Goal: Task Accomplishment & Management: Manage account settings

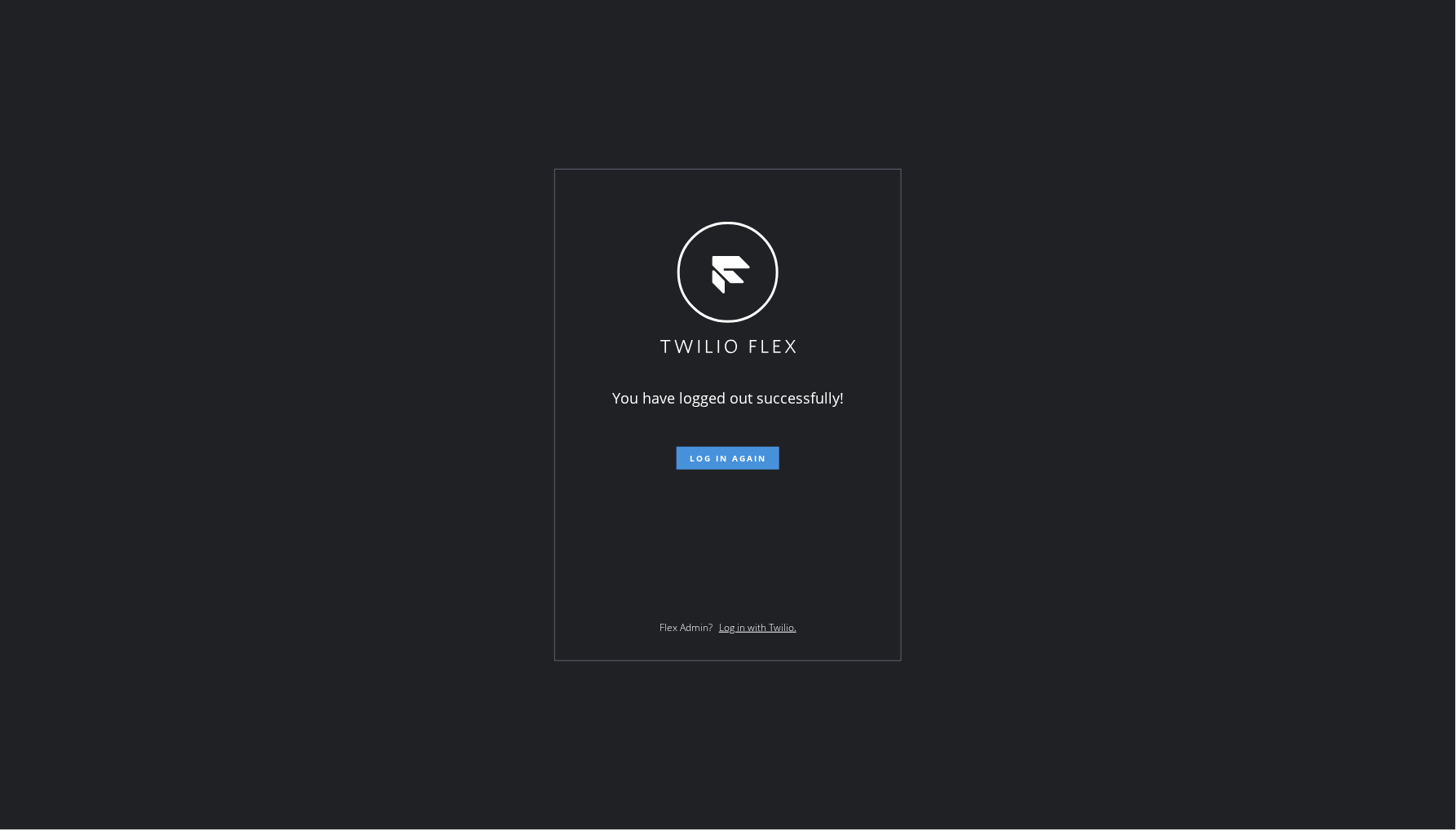
click at [754, 458] on span "Log in again" at bounding box center [728, 457] width 77 height 11
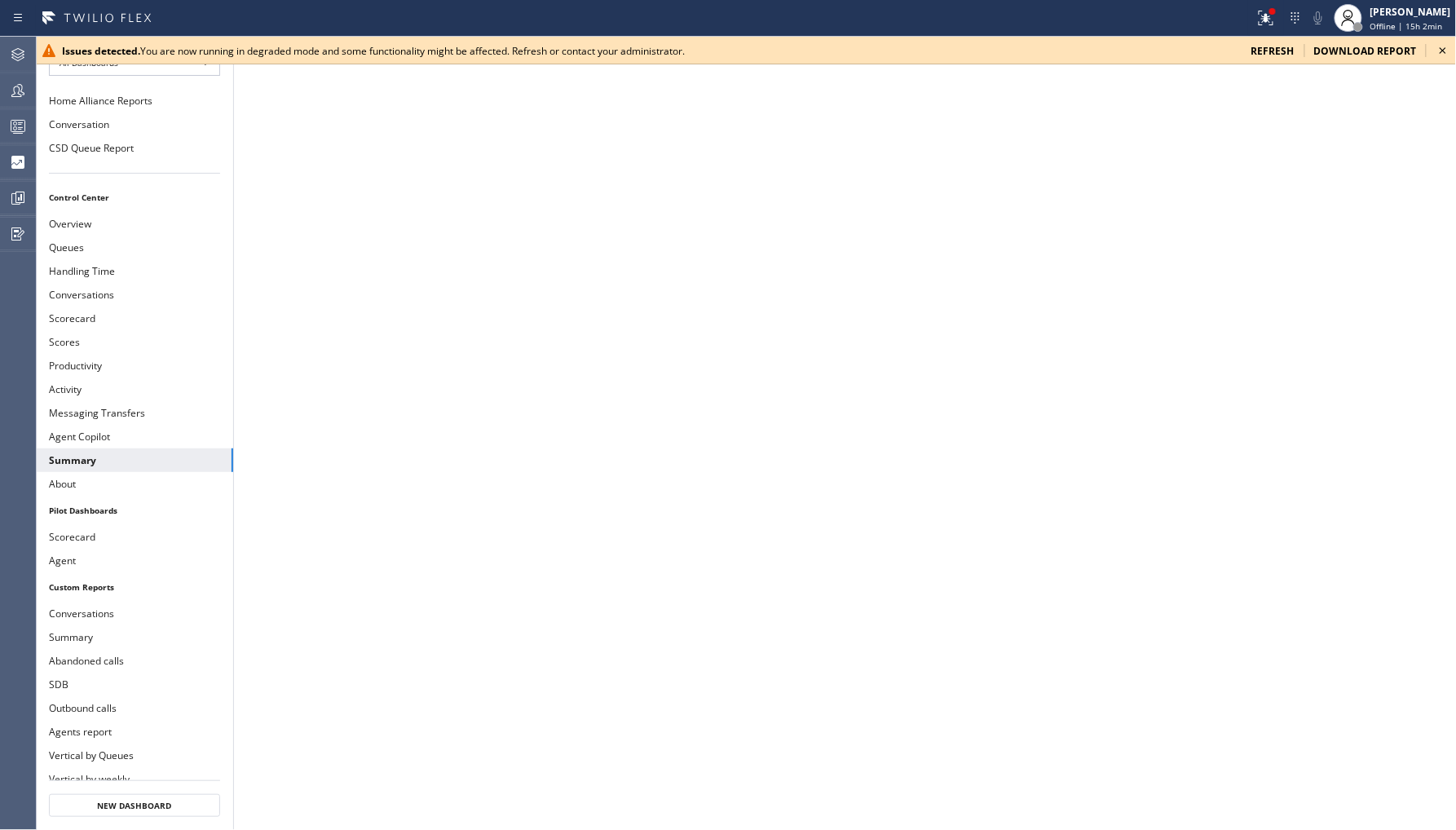
click at [1442, 50] on icon at bounding box center [1443, 50] width 19 height 19
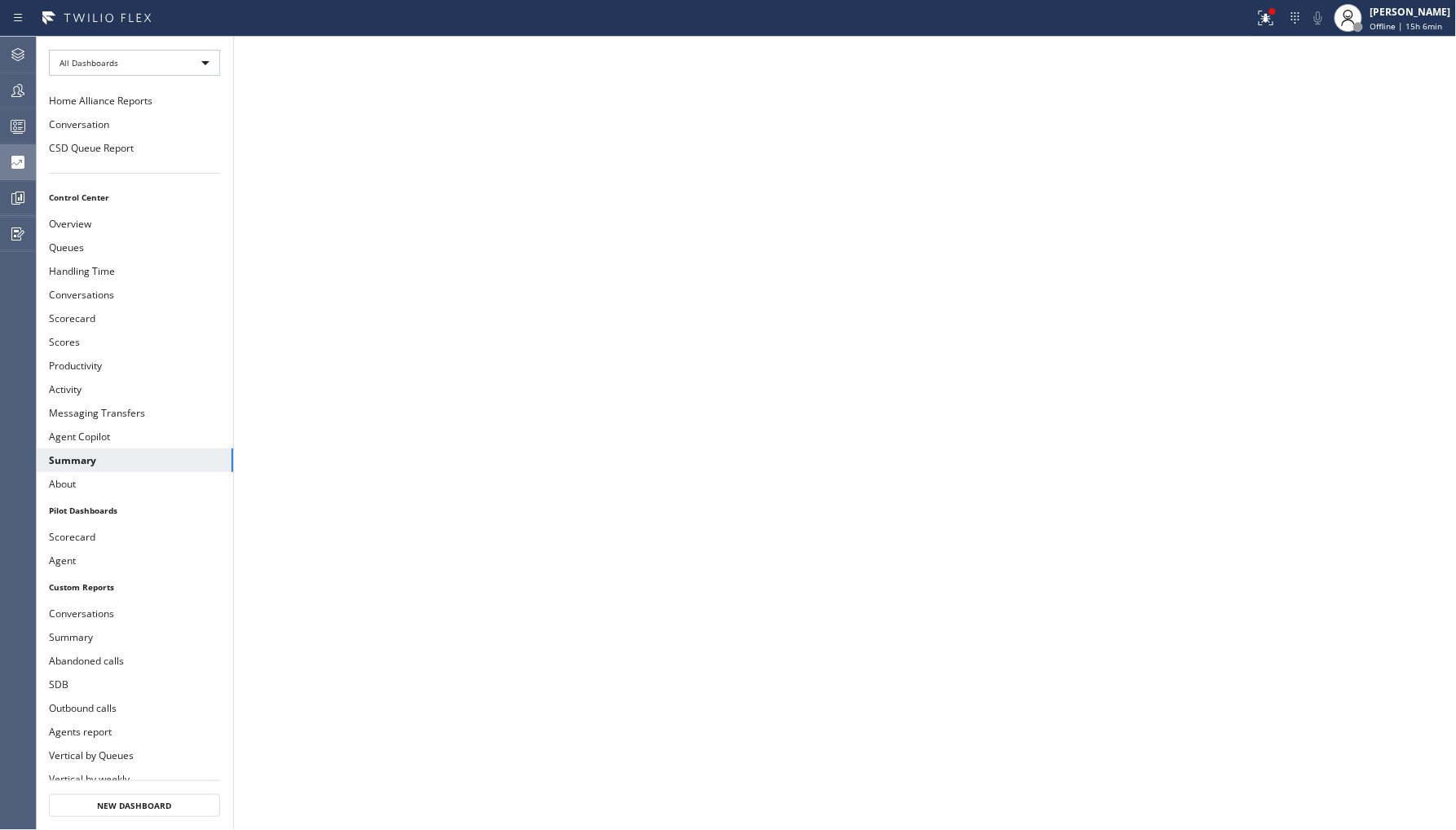
click at [18, 152] on div at bounding box center [18, 162] width 36 height 33
click at [17, 163] on icon at bounding box center [18, 162] width 13 height 13
click at [19, 49] on icon at bounding box center [18, 55] width 19 height 19
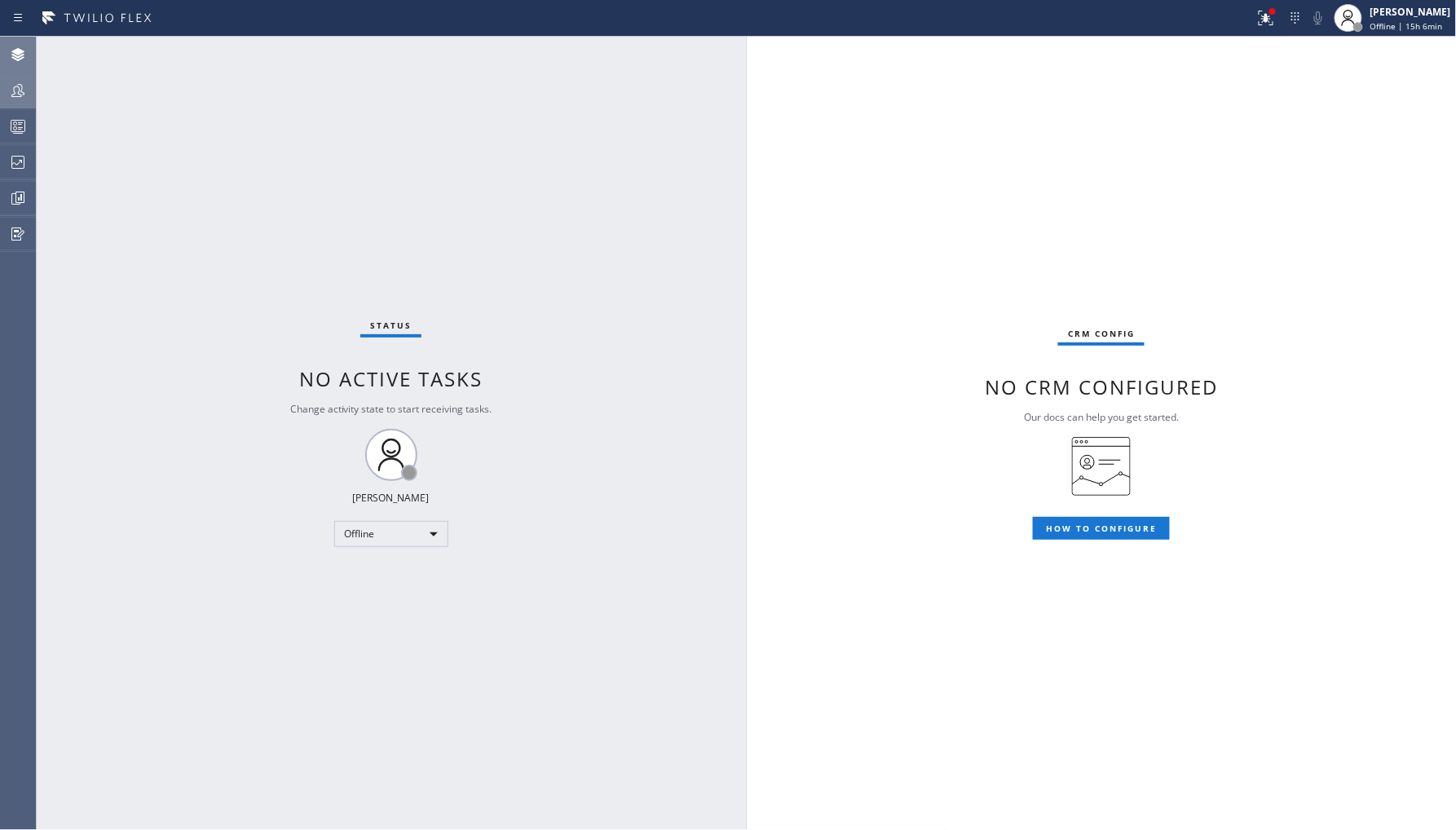
click at [19, 102] on div at bounding box center [18, 90] width 36 height 33
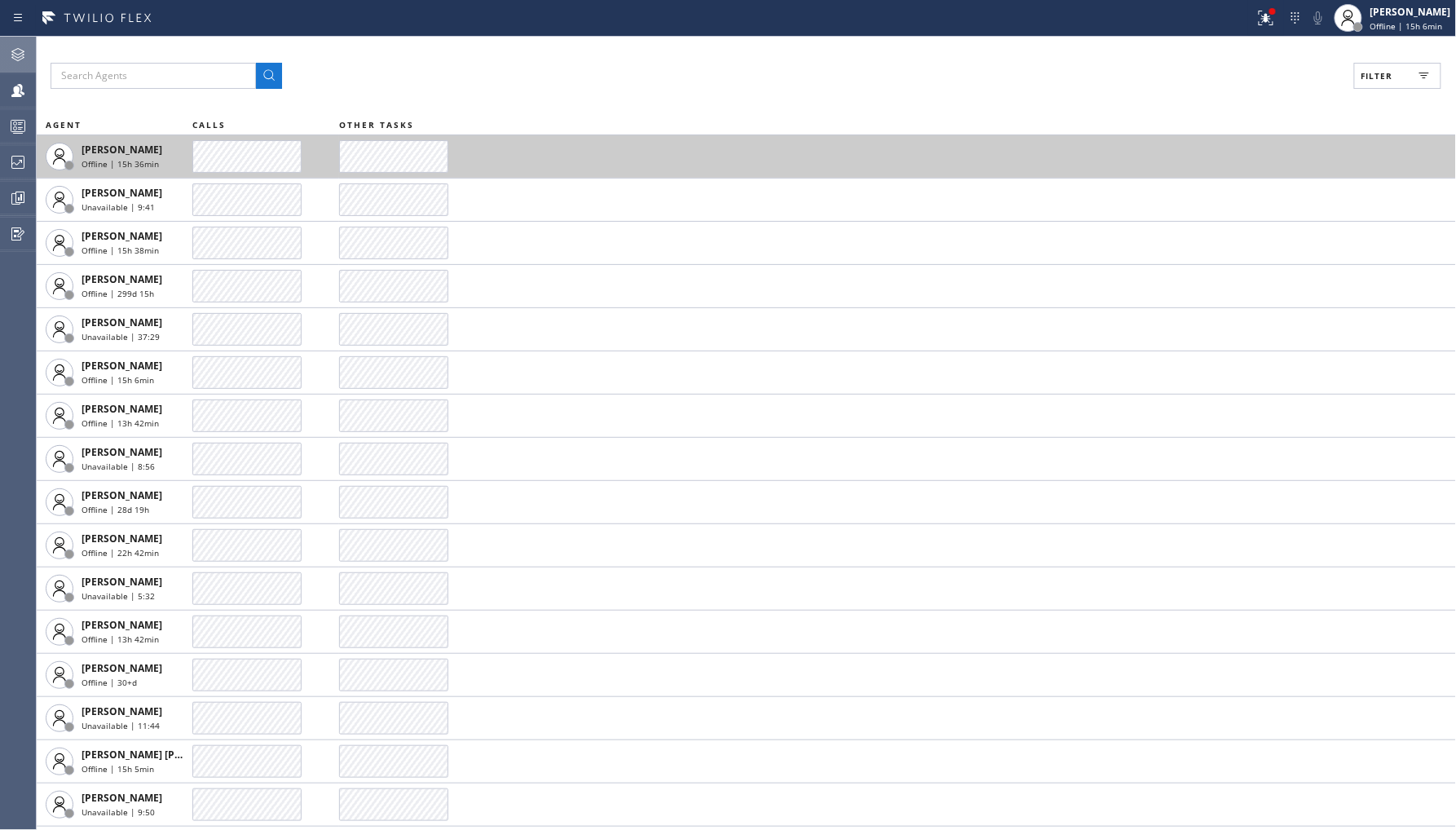
drag, startPoint x: 15, startPoint y: 84, endPoint x: 509, endPoint y: 139, distance: 497.1
click at [592, 140] on td at bounding box center [898, 156] width 1117 height 43
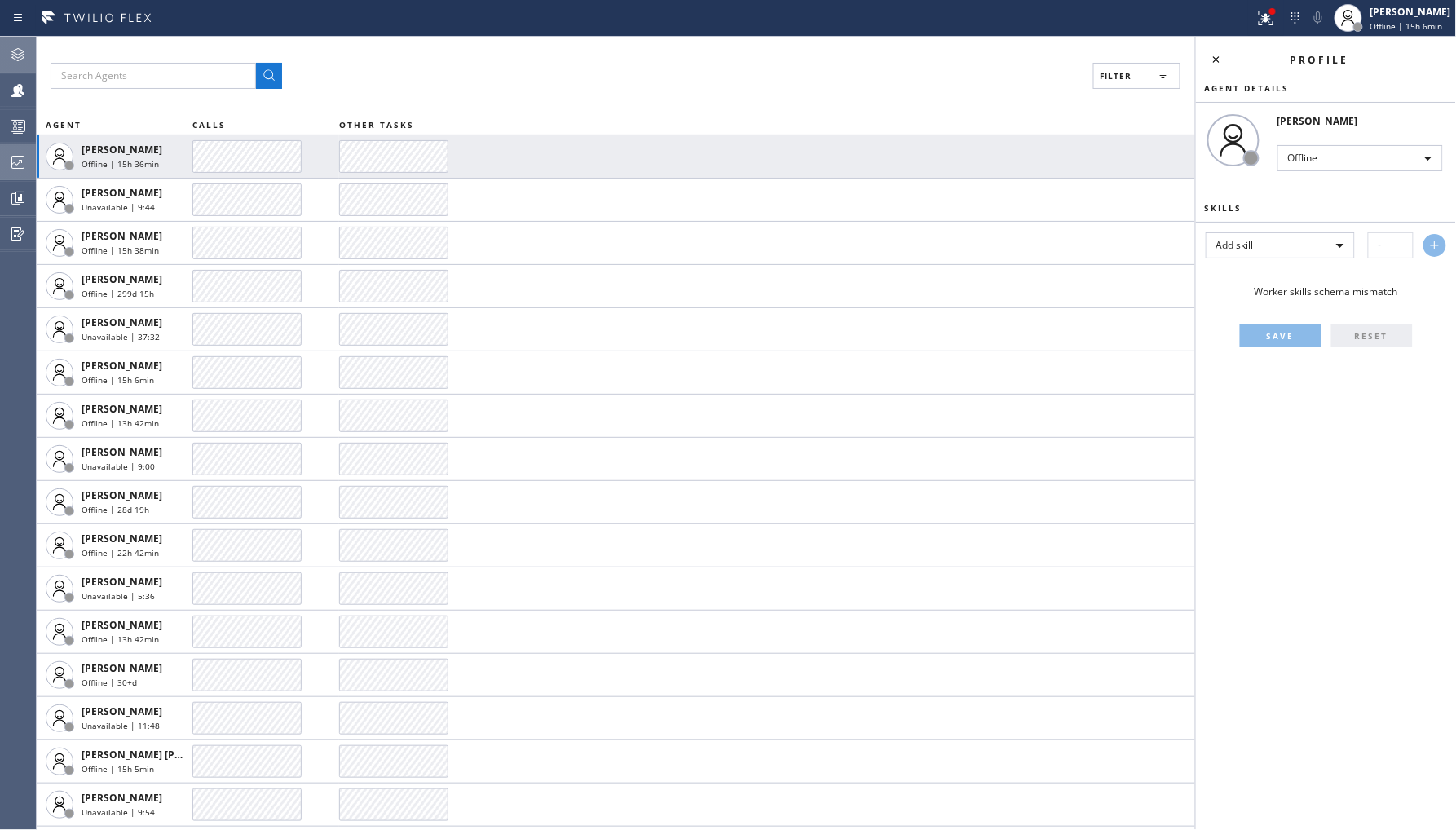
click at [15, 155] on icon at bounding box center [18, 162] width 19 height 19
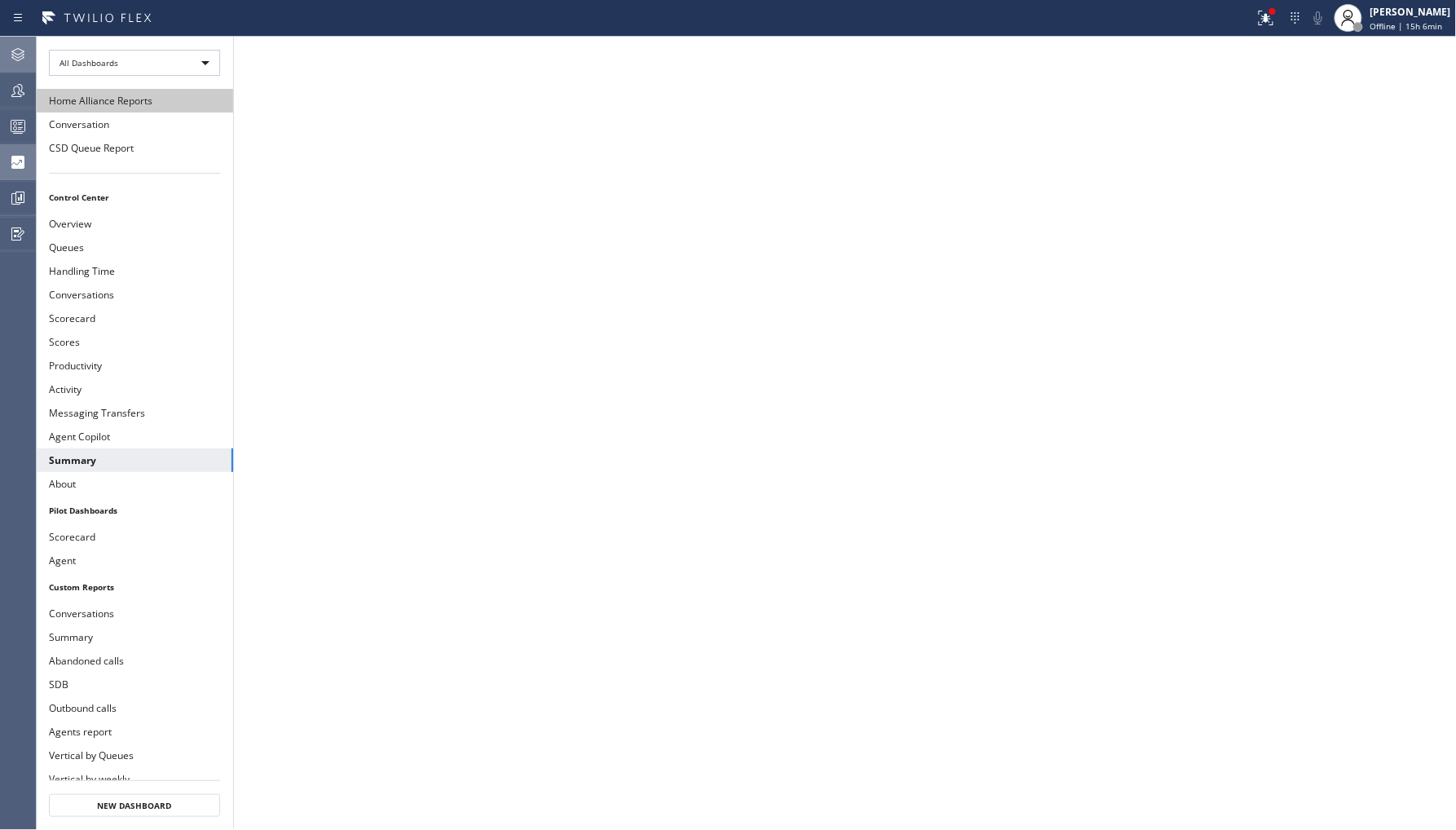
click at [100, 105] on button "Home Alliance Reports" at bounding box center [135, 100] width 197 height 24
click at [113, 120] on button "Conversation" at bounding box center [135, 124] width 197 height 24
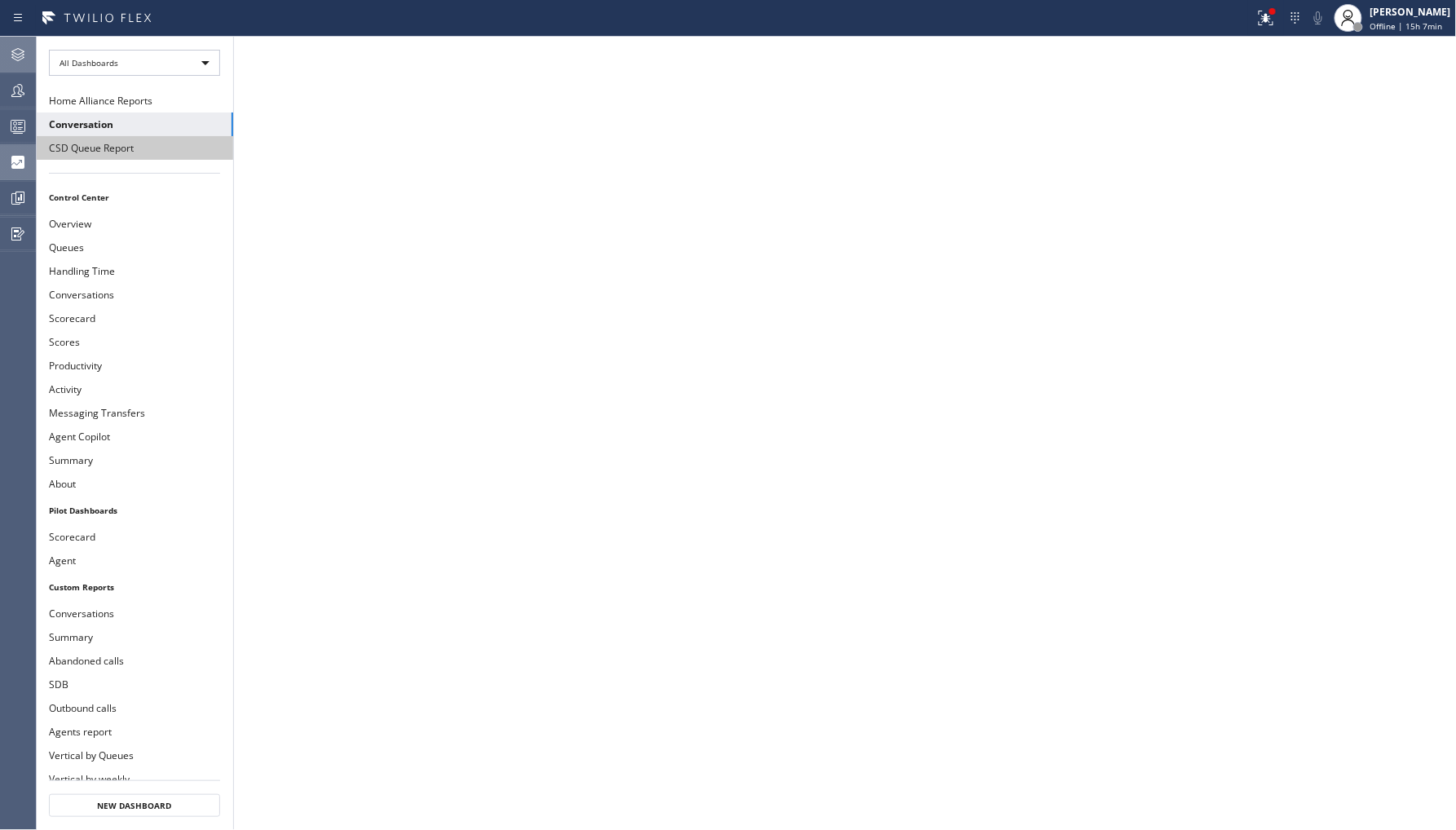
click at [126, 143] on button "CSD Queue Report" at bounding box center [135, 148] width 197 height 24
click at [87, 202] on li "Control Center" at bounding box center [135, 197] width 197 height 21
click at [21, 132] on icon at bounding box center [18, 127] width 19 height 19
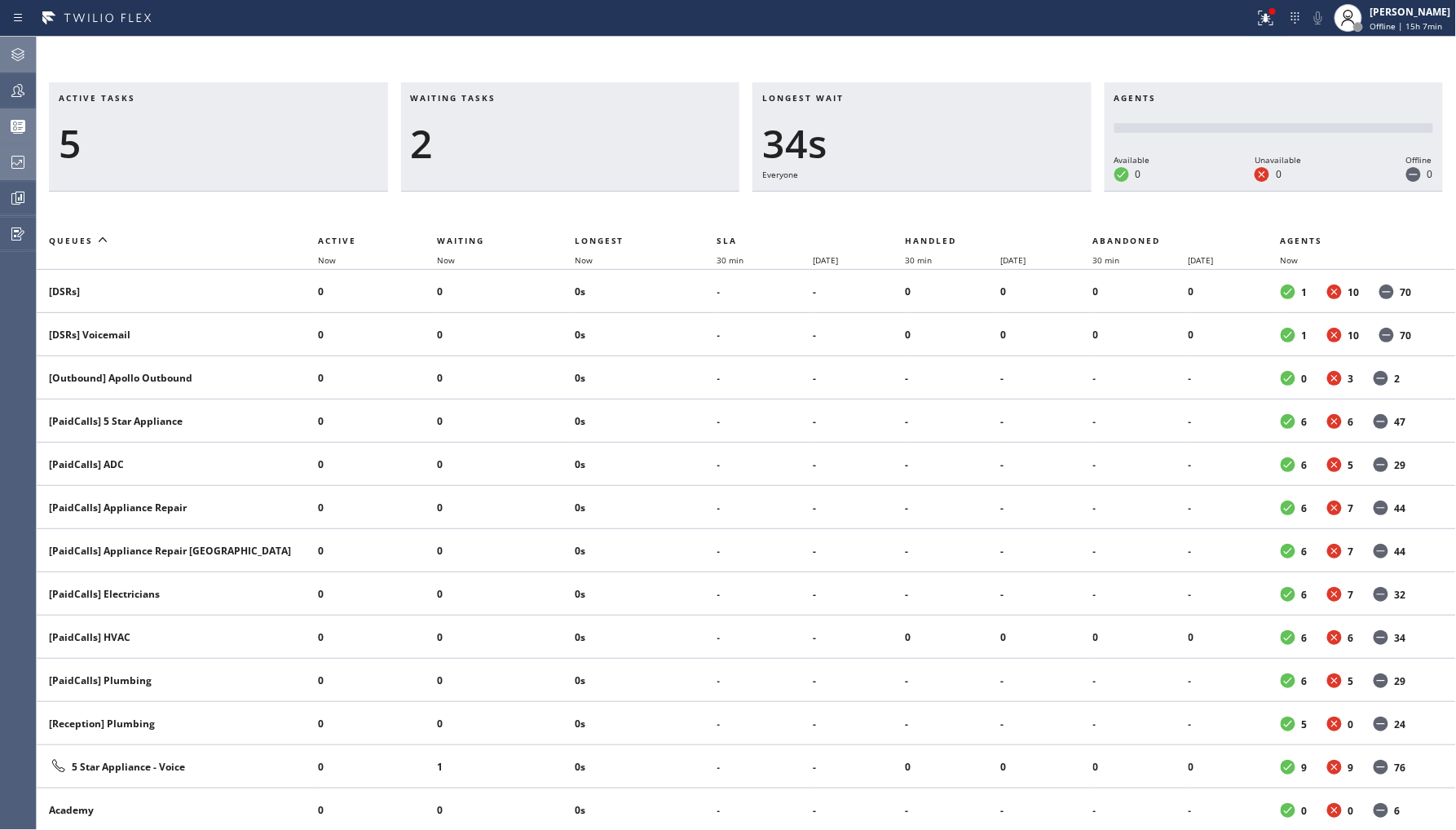
click at [22, 172] on div at bounding box center [18, 162] width 36 height 33
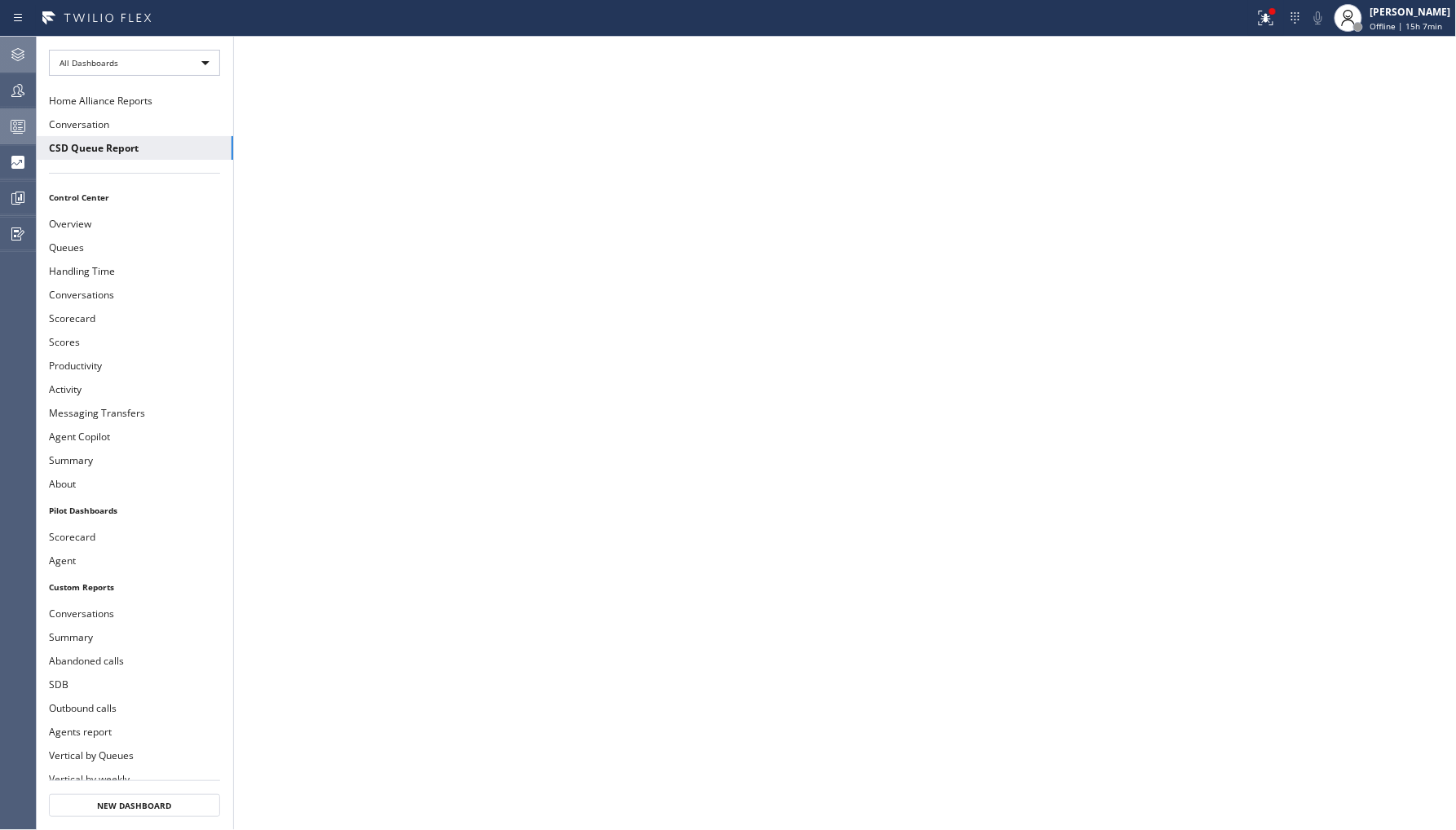
click at [17, 115] on div at bounding box center [18, 126] width 36 height 33
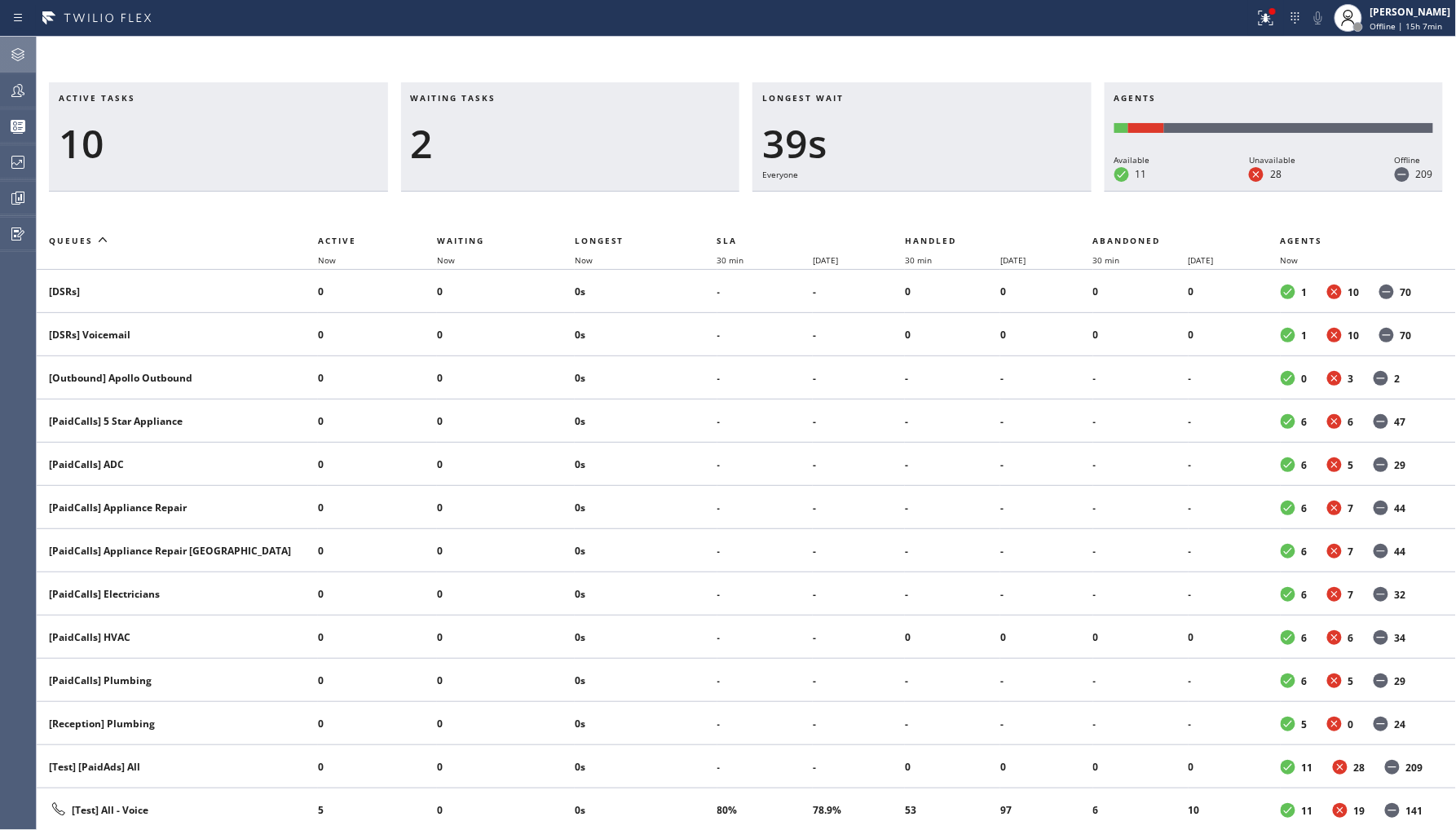
click at [14, 163] on icon at bounding box center [18, 162] width 13 height 13
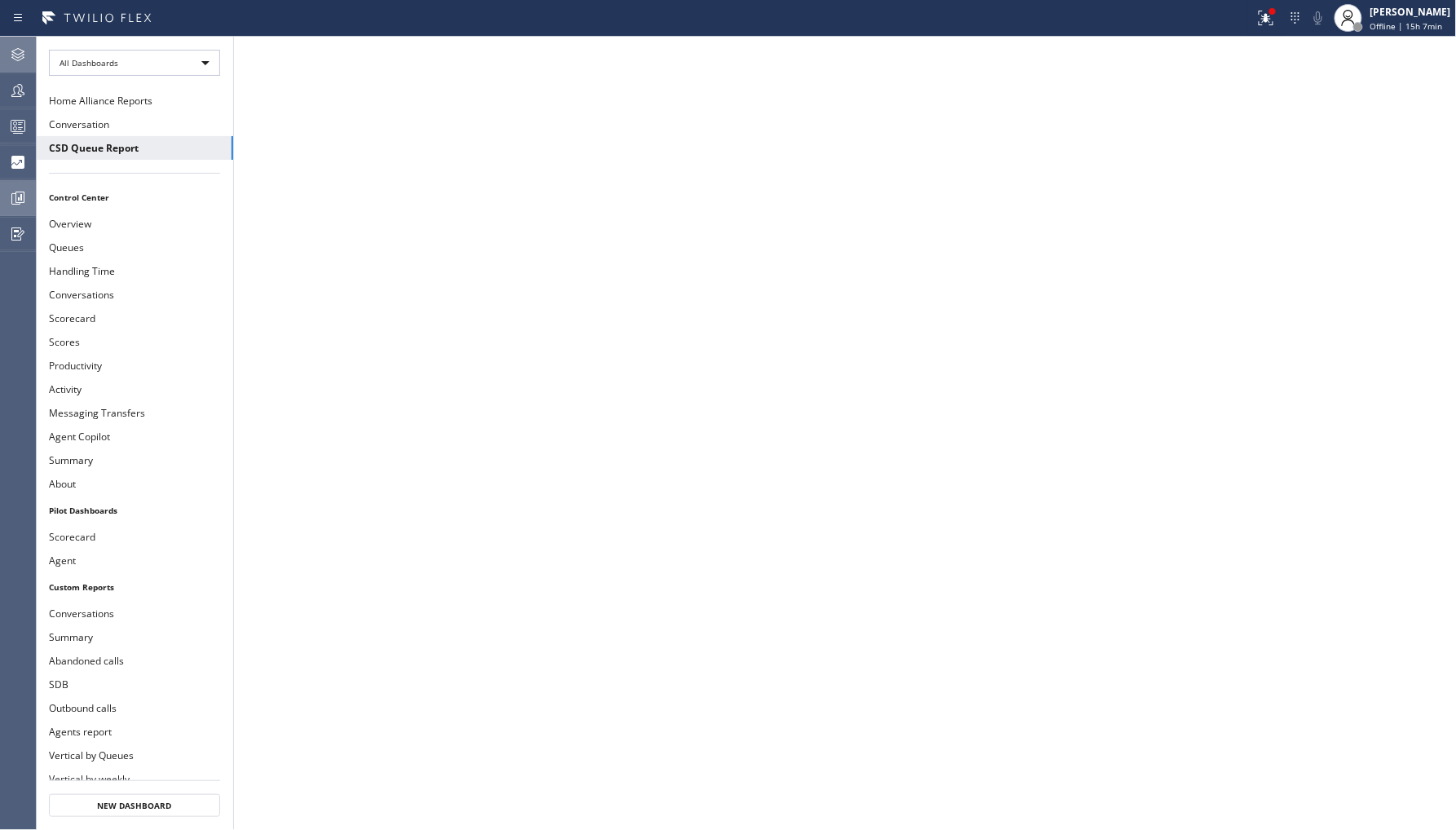
click at [26, 189] on icon at bounding box center [18, 198] width 19 height 19
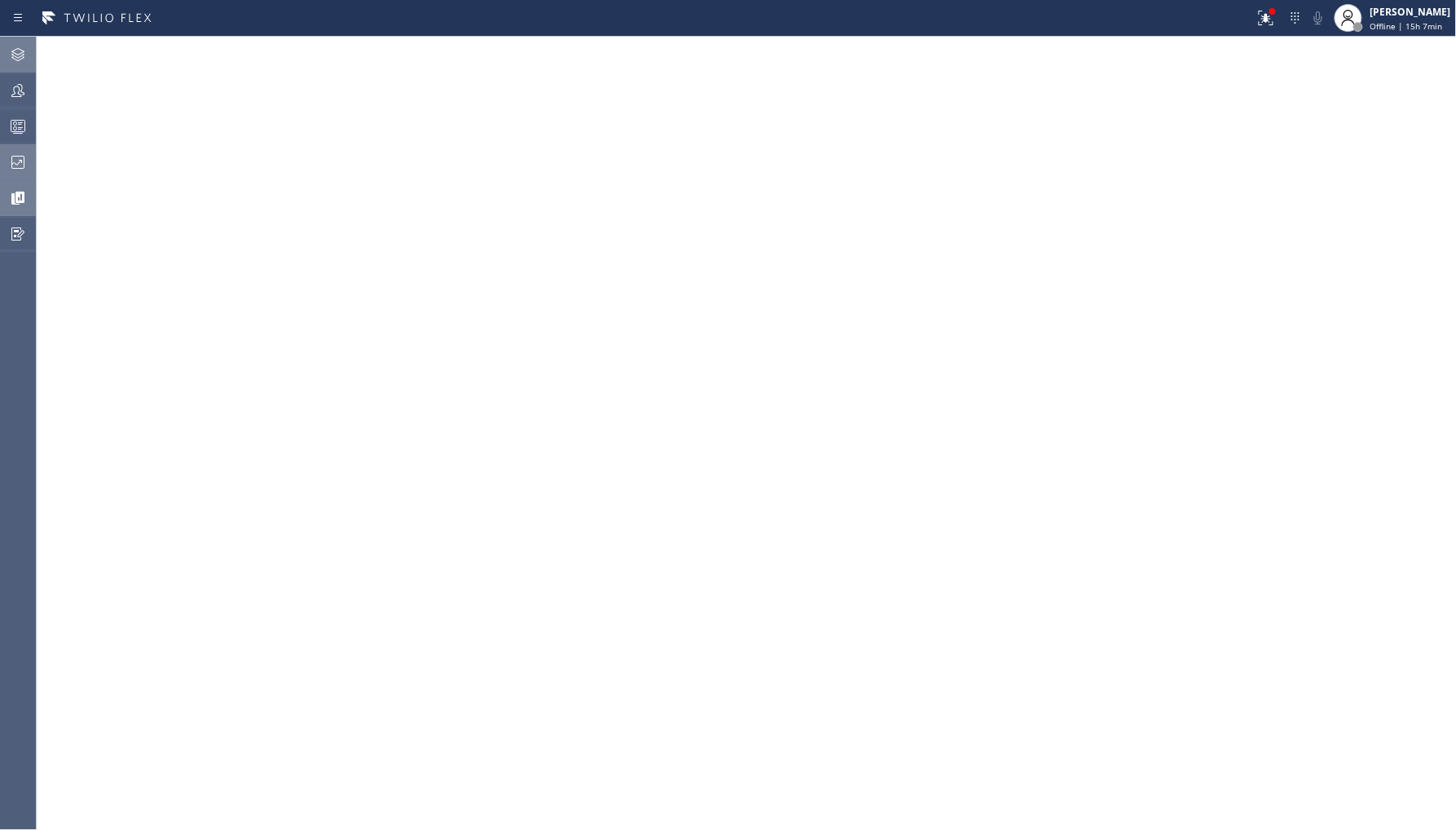
click at [21, 146] on div at bounding box center [18, 162] width 36 height 33
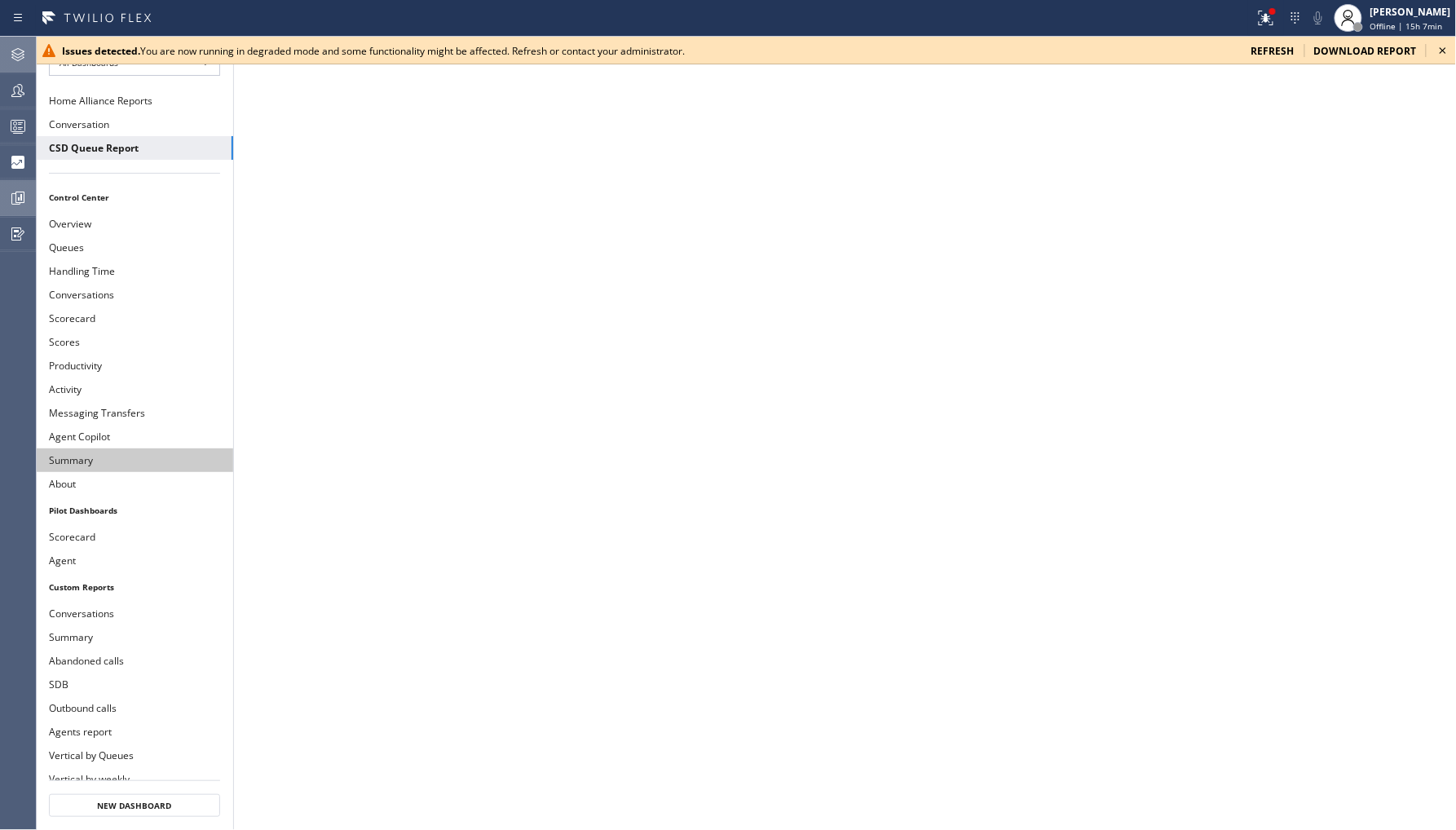
click at [113, 454] on button "Summary" at bounding box center [135, 460] width 197 height 24
click at [1447, 49] on icon at bounding box center [1443, 50] width 19 height 19
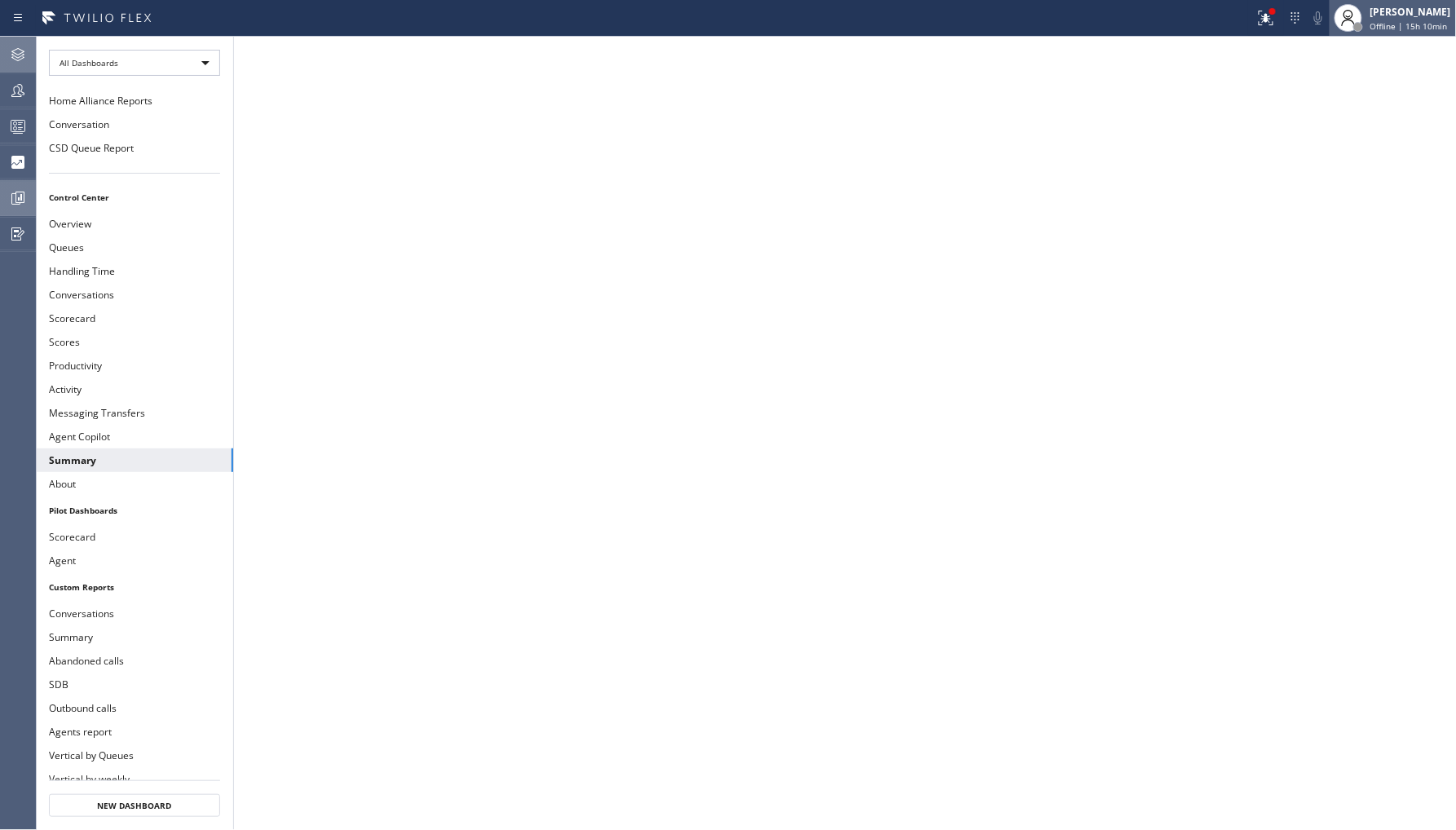
click at [1408, 17] on div "[PERSON_NAME]" at bounding box center [1411, 12] width 81 height 14
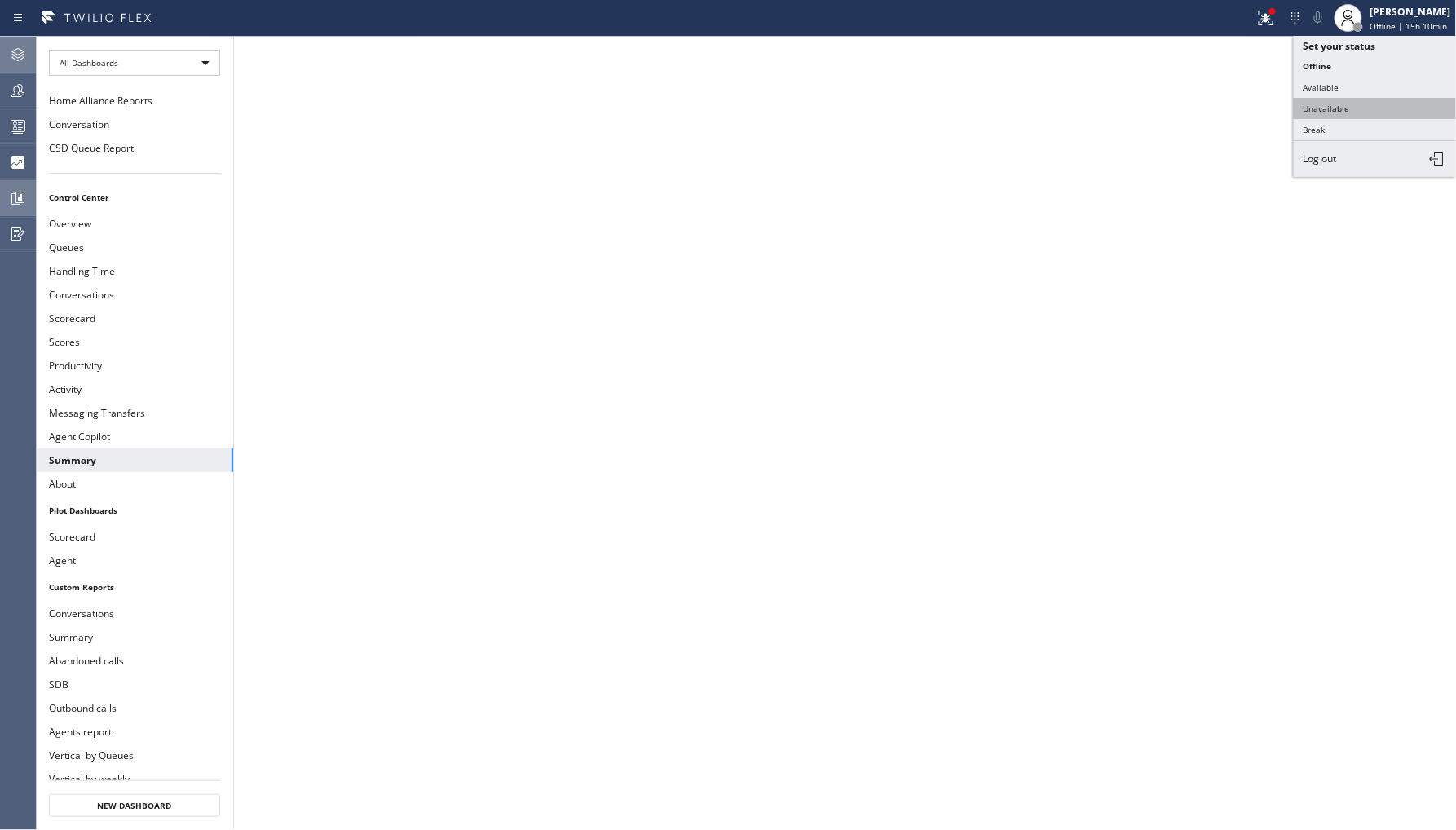
click at [1350, 111] on button "Unavailable" at bounding box center [1375, 108] width 163 height 21
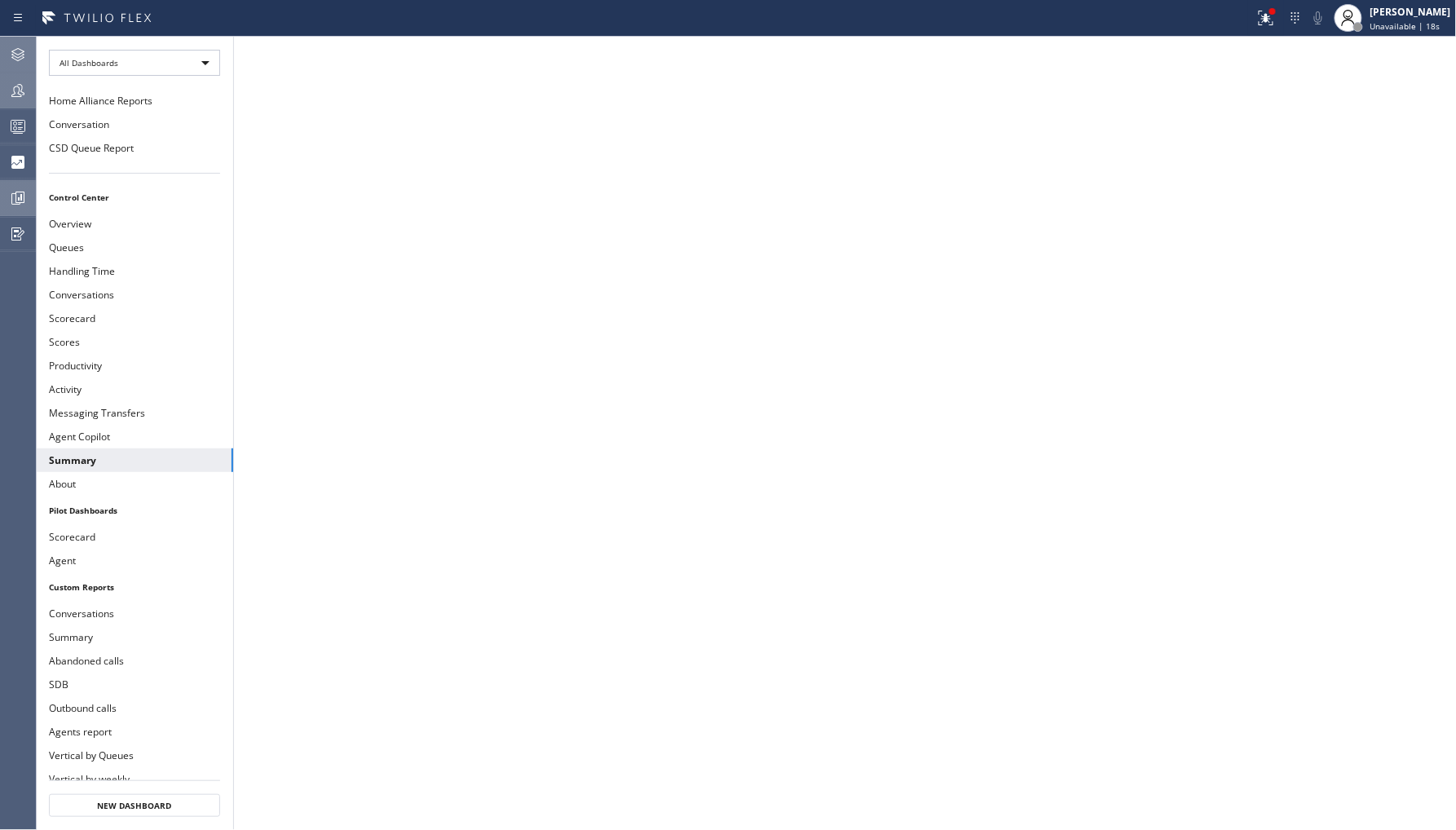
drag, startPoint x: 18, startPoint y: 103, endPoint x: 1179, endPoint y: 61, distance: 1161.8
click at [18, 102] on div at bounding box center [18, 90] width 36 height 33
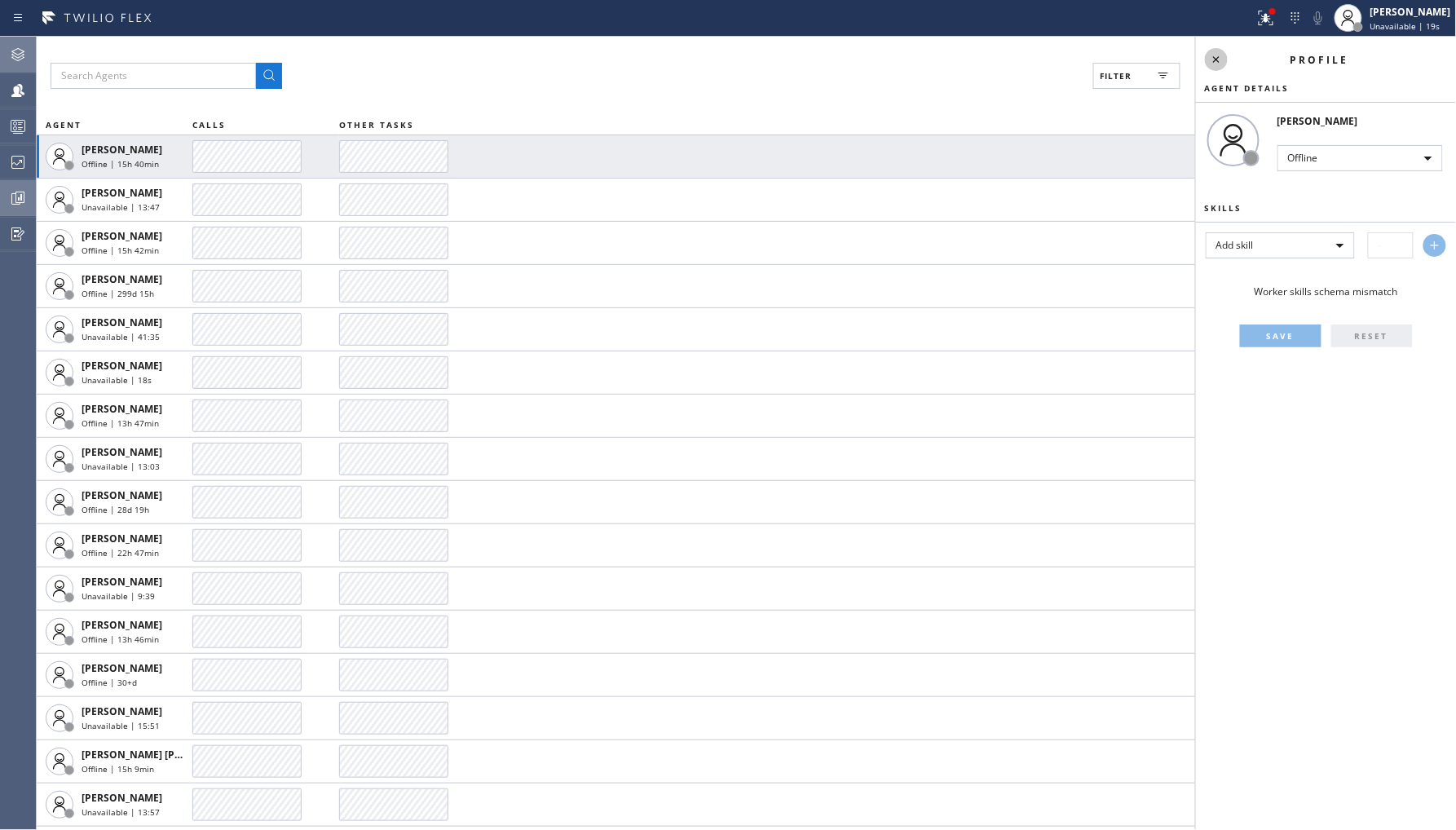
click at [1220, 60] on icon at bounding box center [1217, 60] width 19 height 19
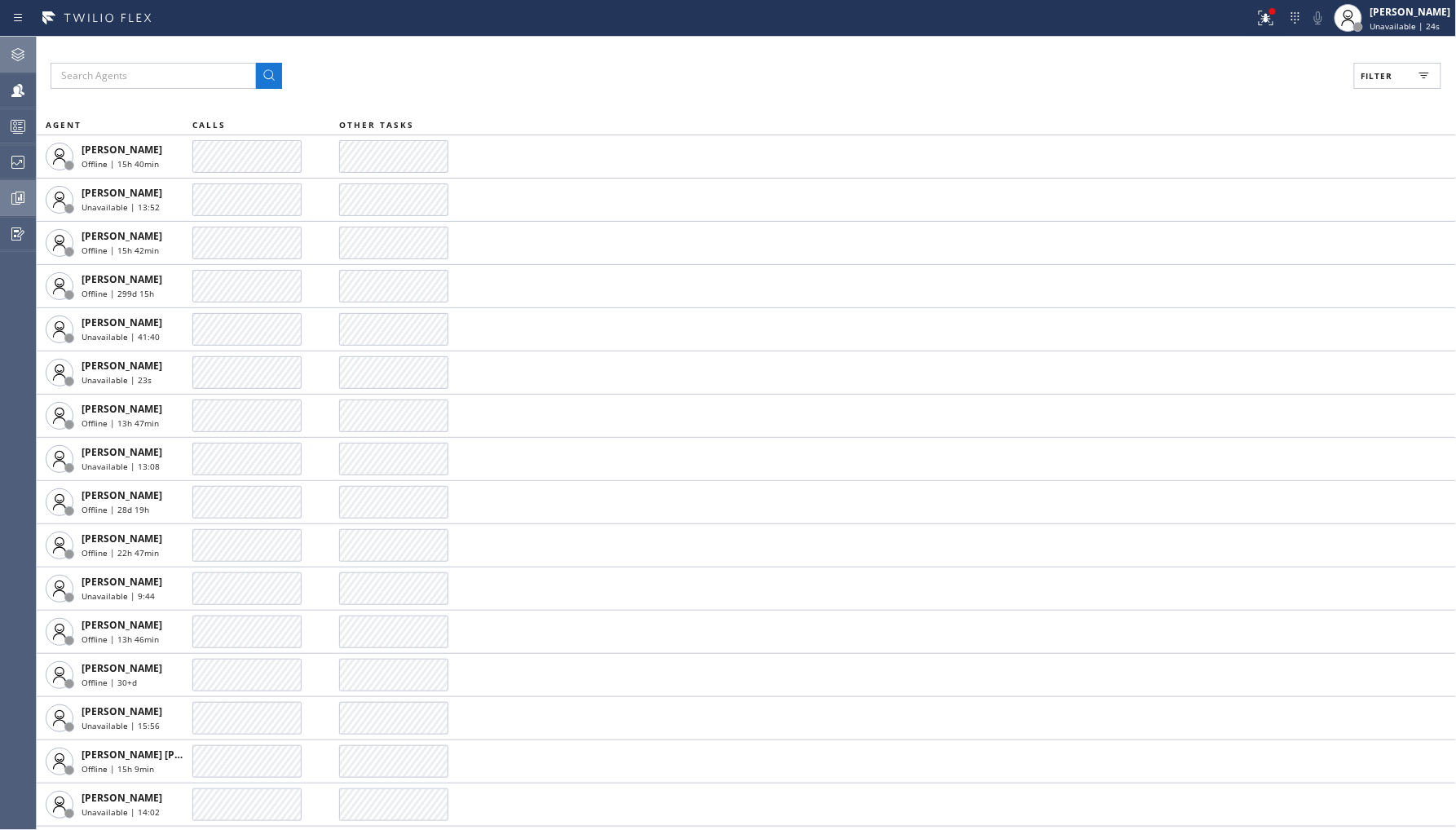
click at [1375, 95] on div "Filter AGENT CALLS OTHER TASKS Abe Collarte Offline | 15h 40min Adam Alramadan …" at bounding box center [746, 433] width 1421 height 793
click at [1384, 71] on span "Filter" at bounding box center [1378, 76] width 32 height 11
click at [1259, 216] on label "Unavailable" at bounding box center [1336, 220] width 215 height 14
click at [1229, 216] on input "Unavailable" at bounding box center [1218, 219] width 19 height 19
checkbox input "true"
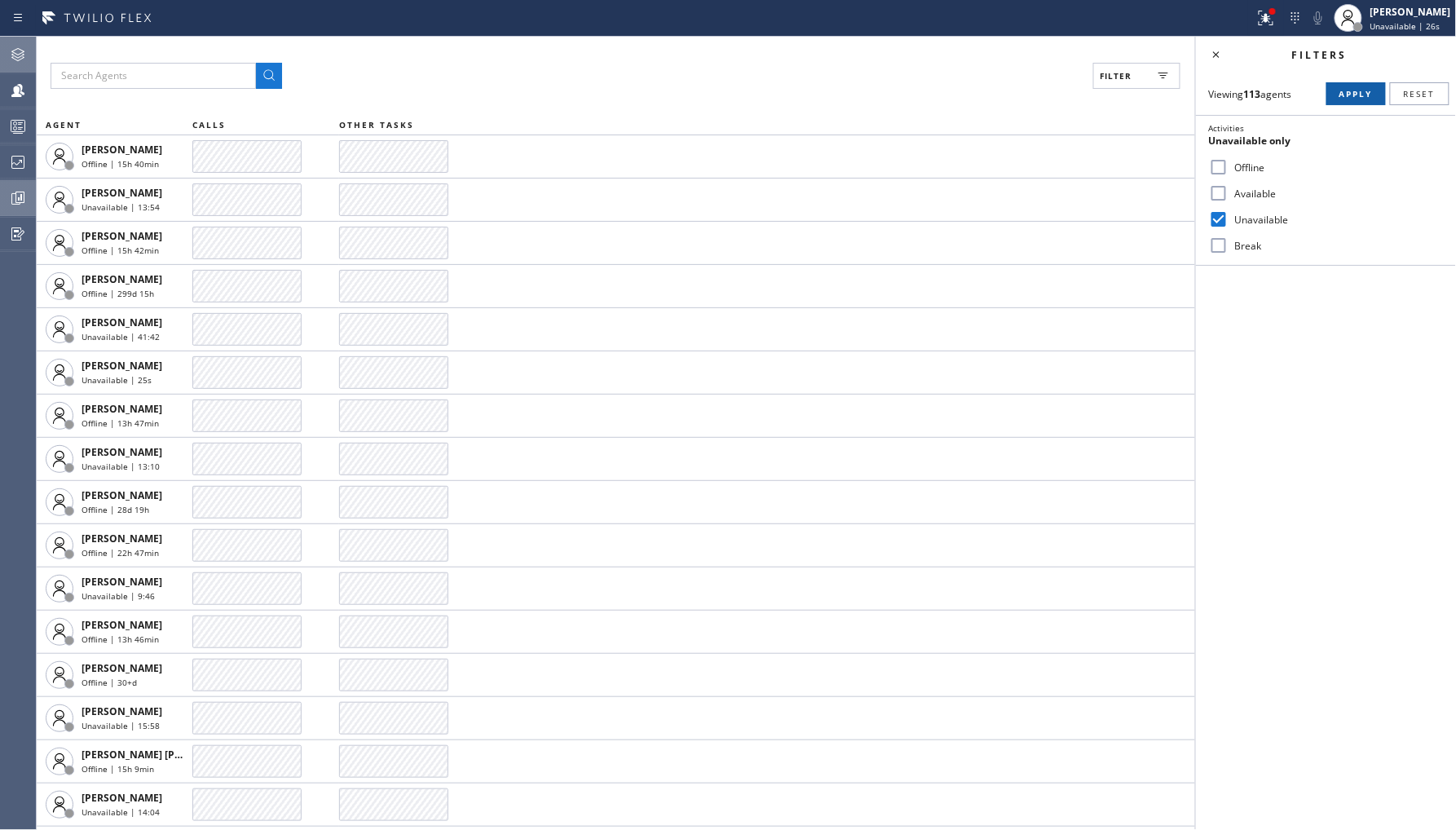
click at [1354, 101] on button "Apply" at bounding box center [1357, 94] width 60 height 23
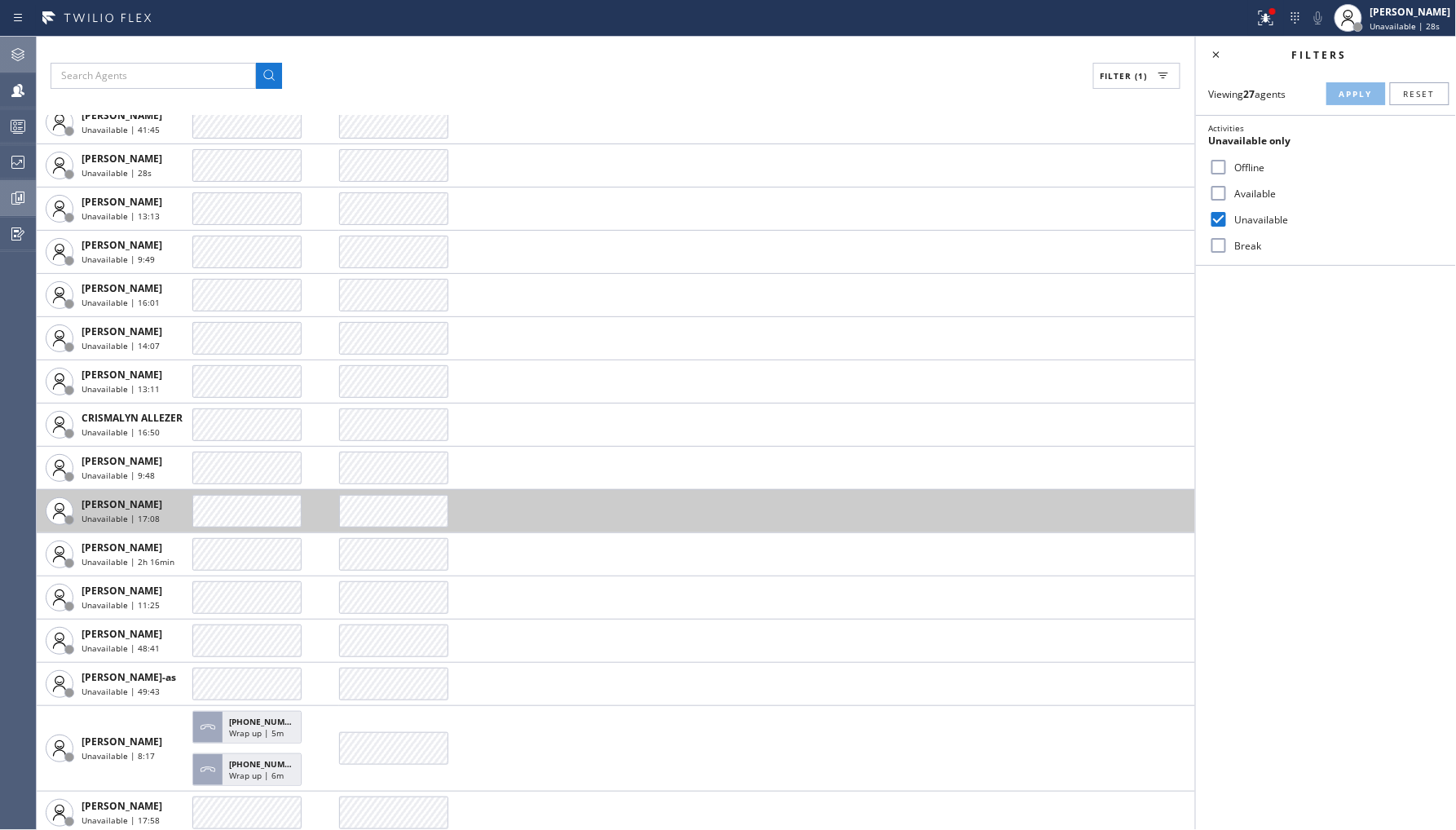
scroll to position [181, 0]
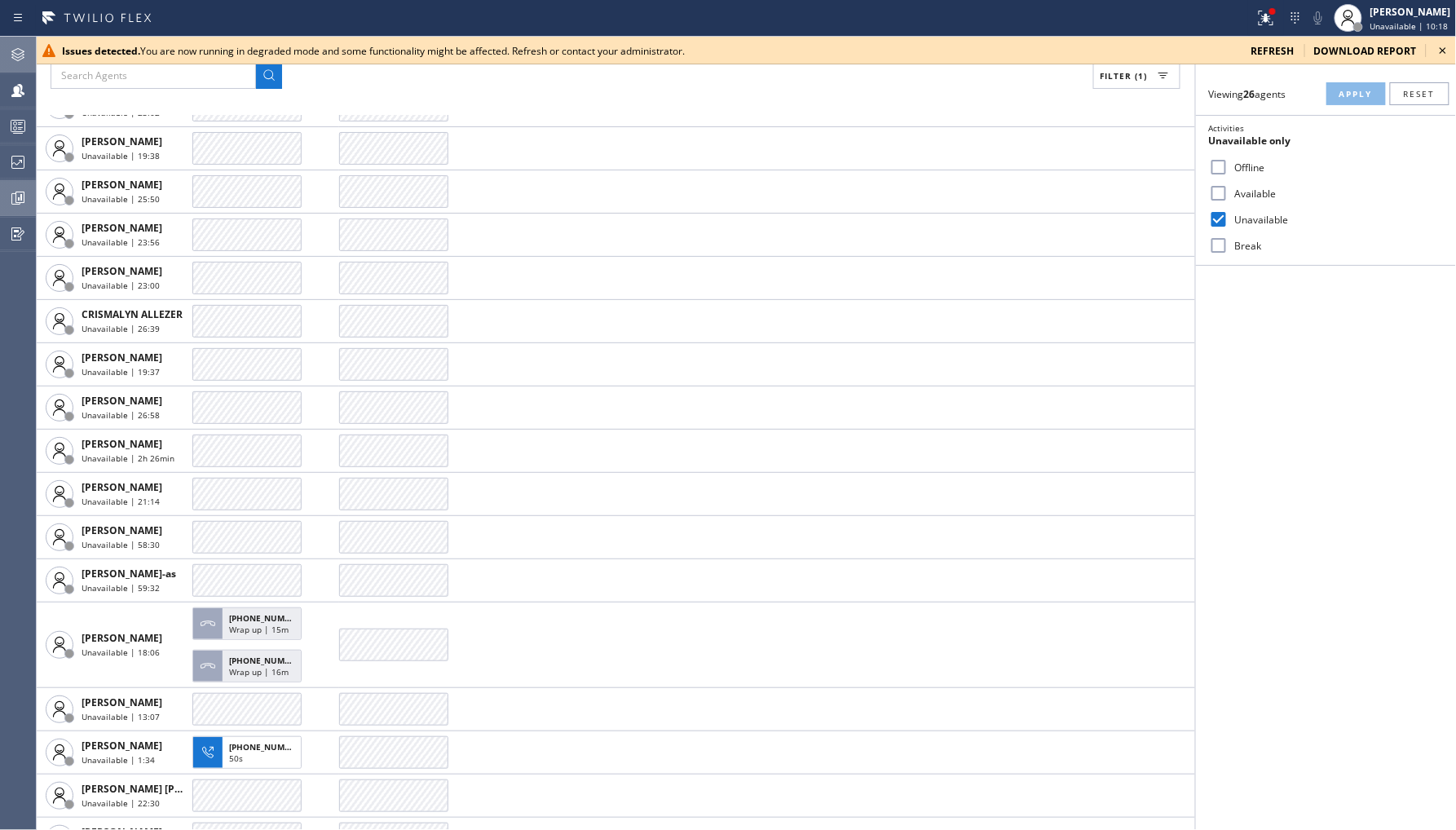
click at [1441, 53] on icon at bounding box center [1443, 50] width 6 height 6
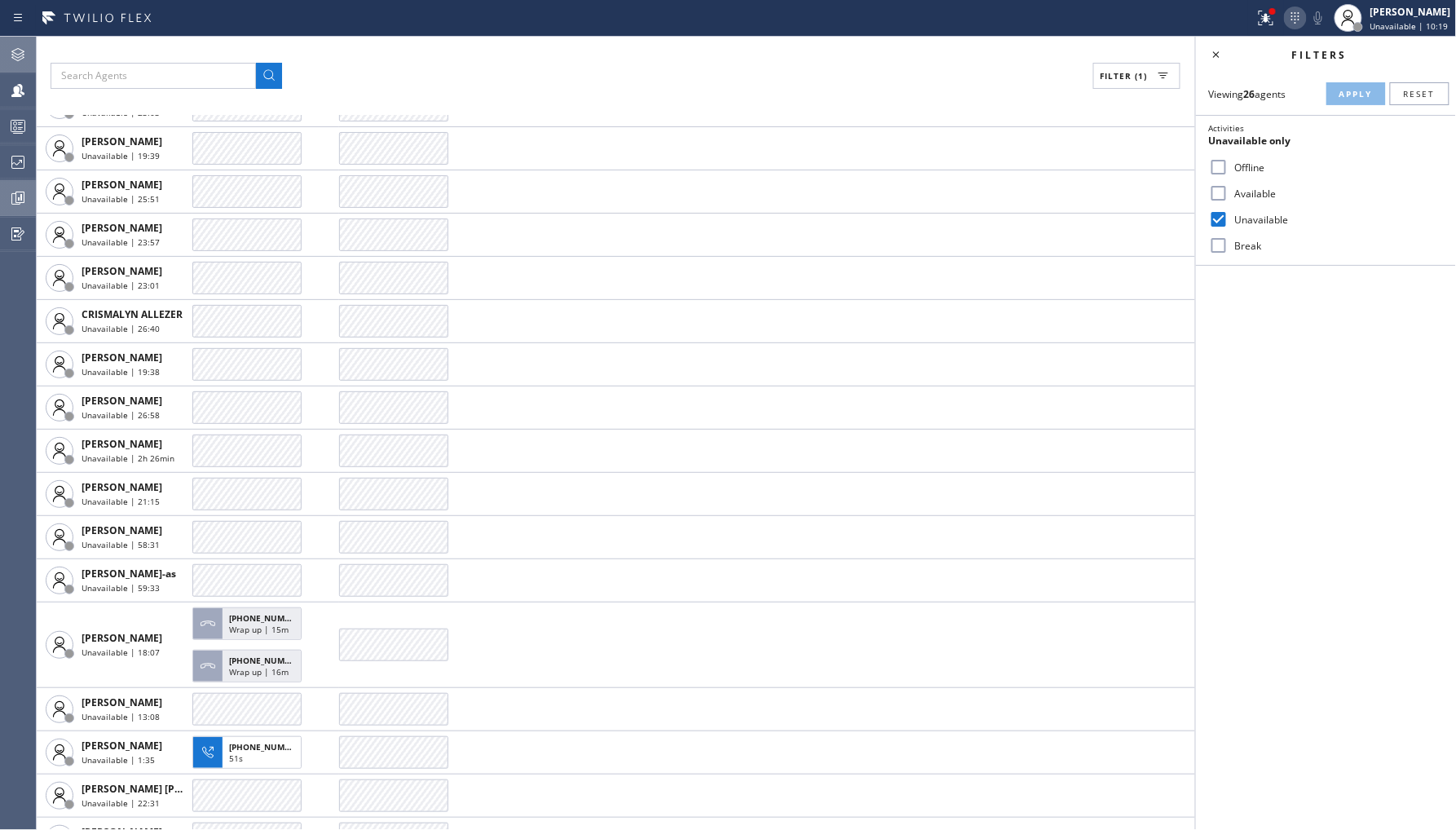
click at [1286, 12] on icon at bounding box center [1296, 18] width 19 height 19
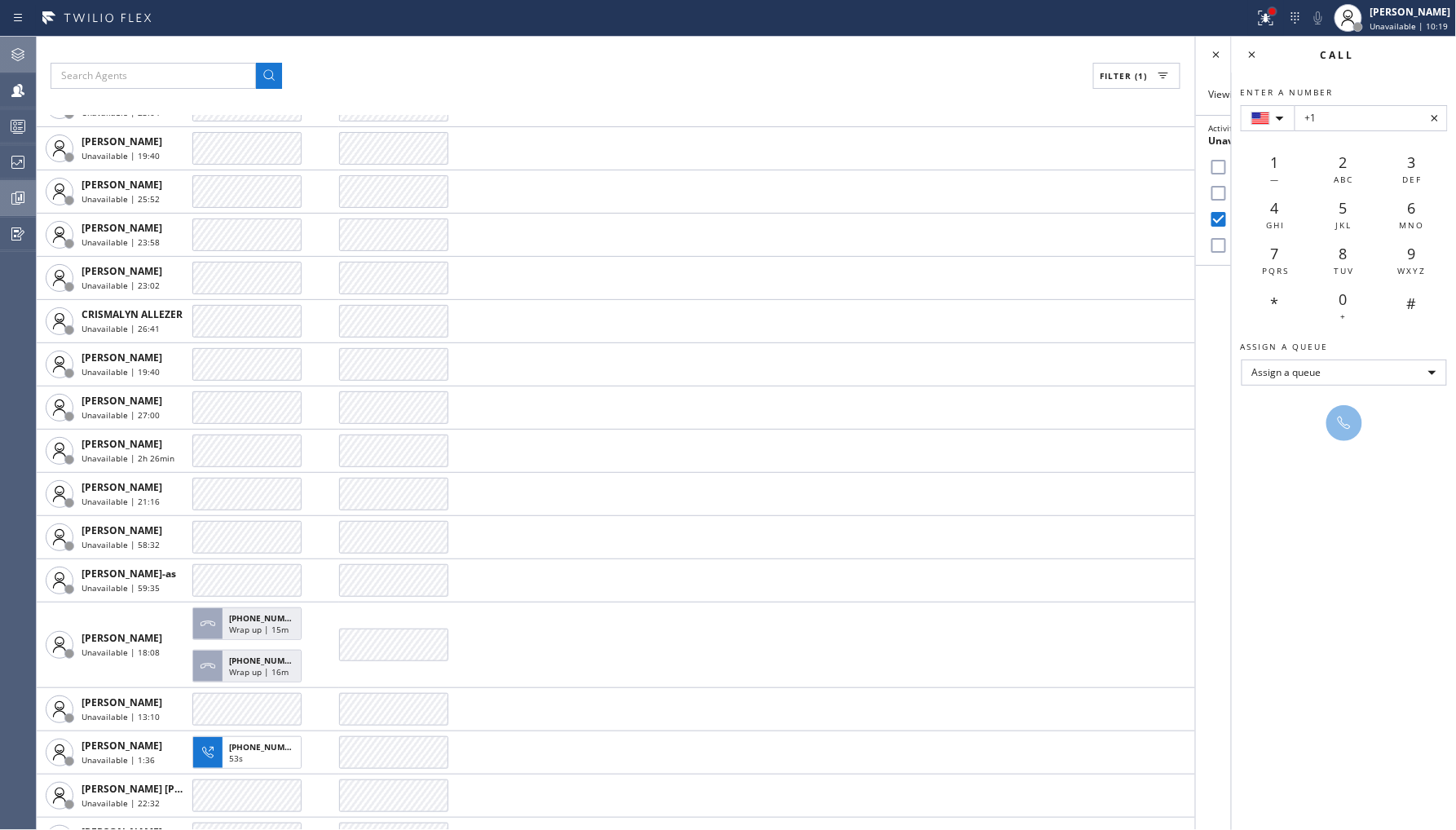
click at [1276, 12] on div at bounding box center [1272, 11] width 6 height 6
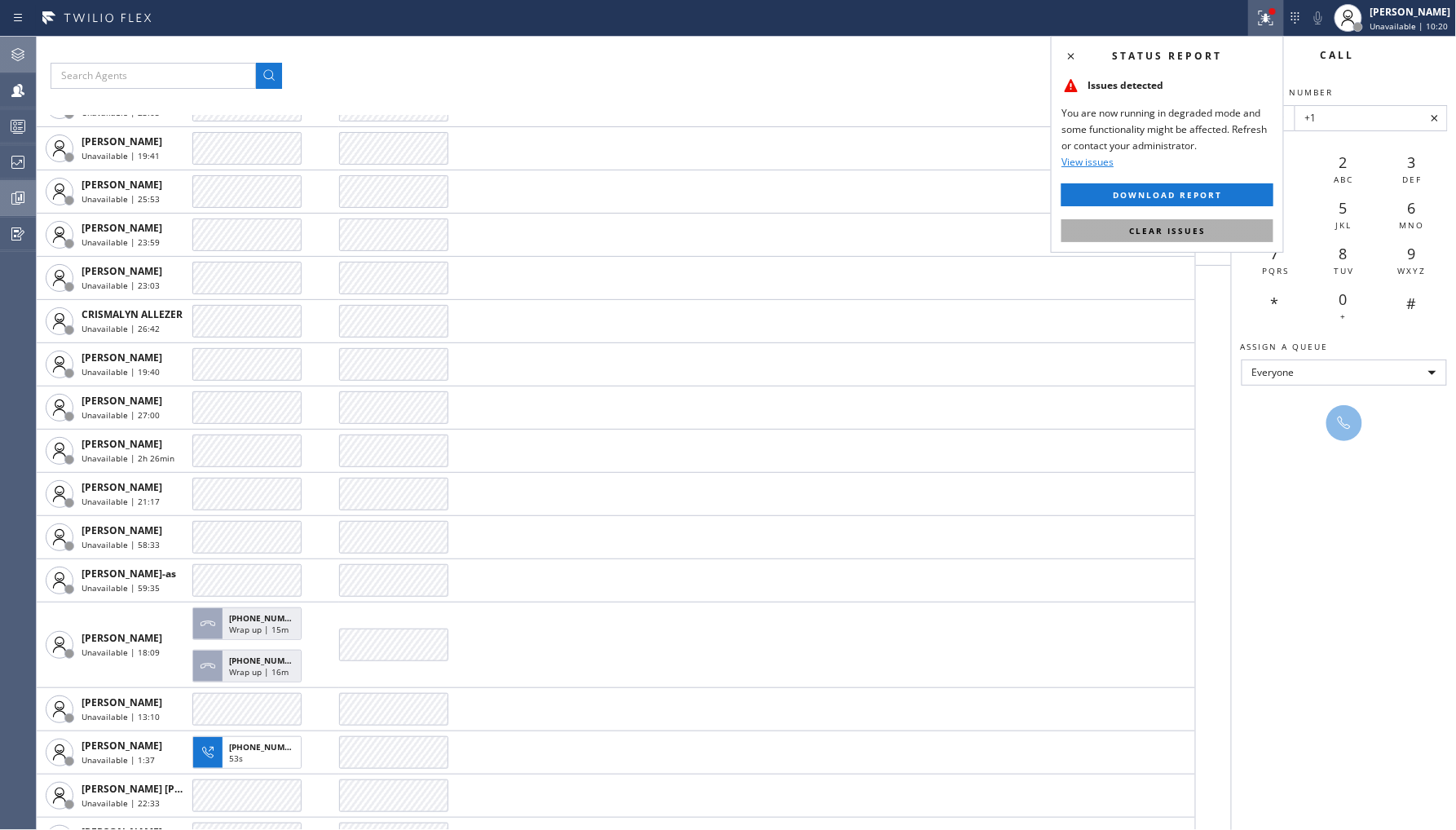
click at [1185, 226] on span "Clear issues" at bounding box center [1167, 230] width 77 height 11
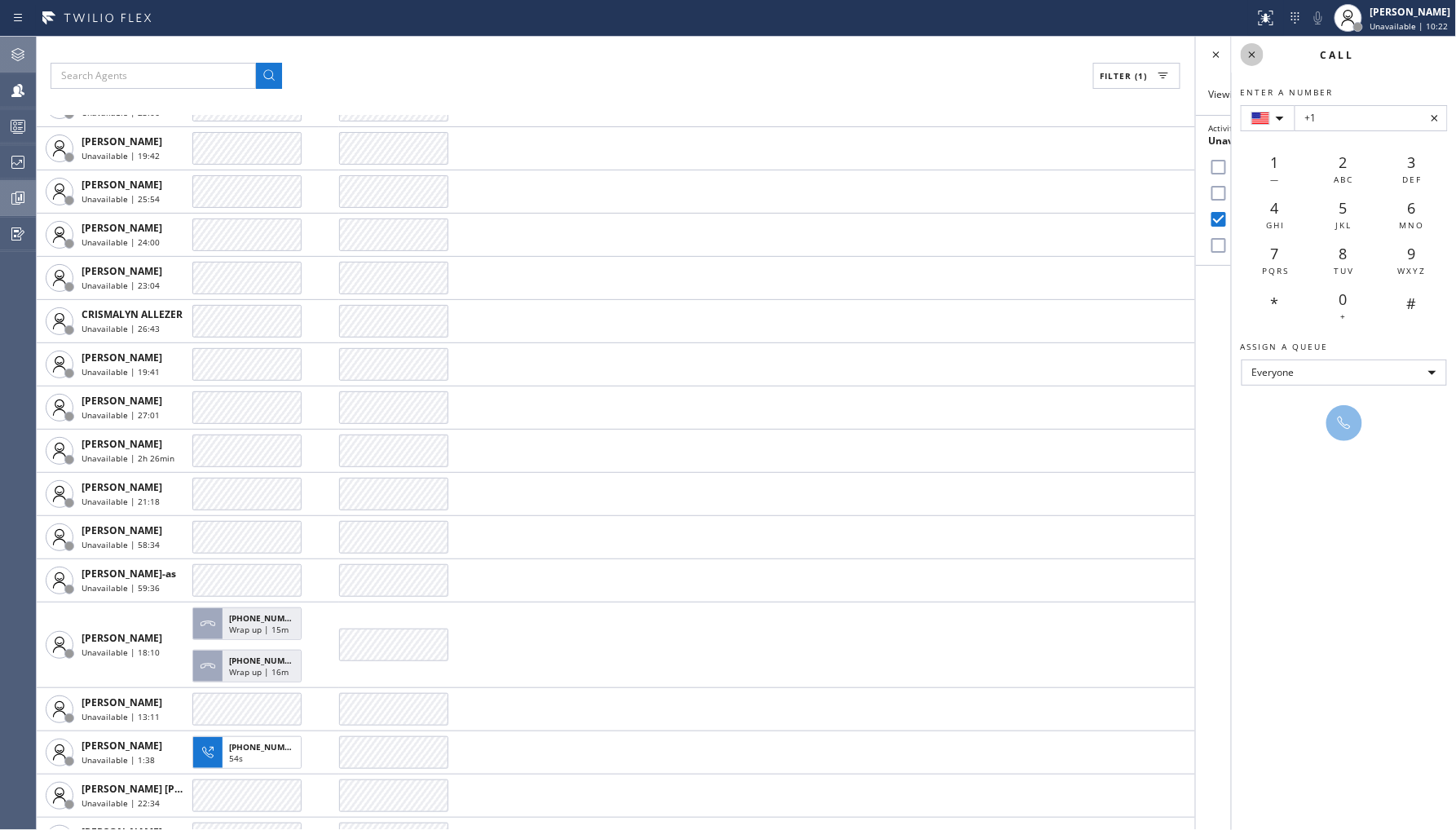
click at [1242, 49] on icon at bounding box center [1252, 55] width 19 height 19
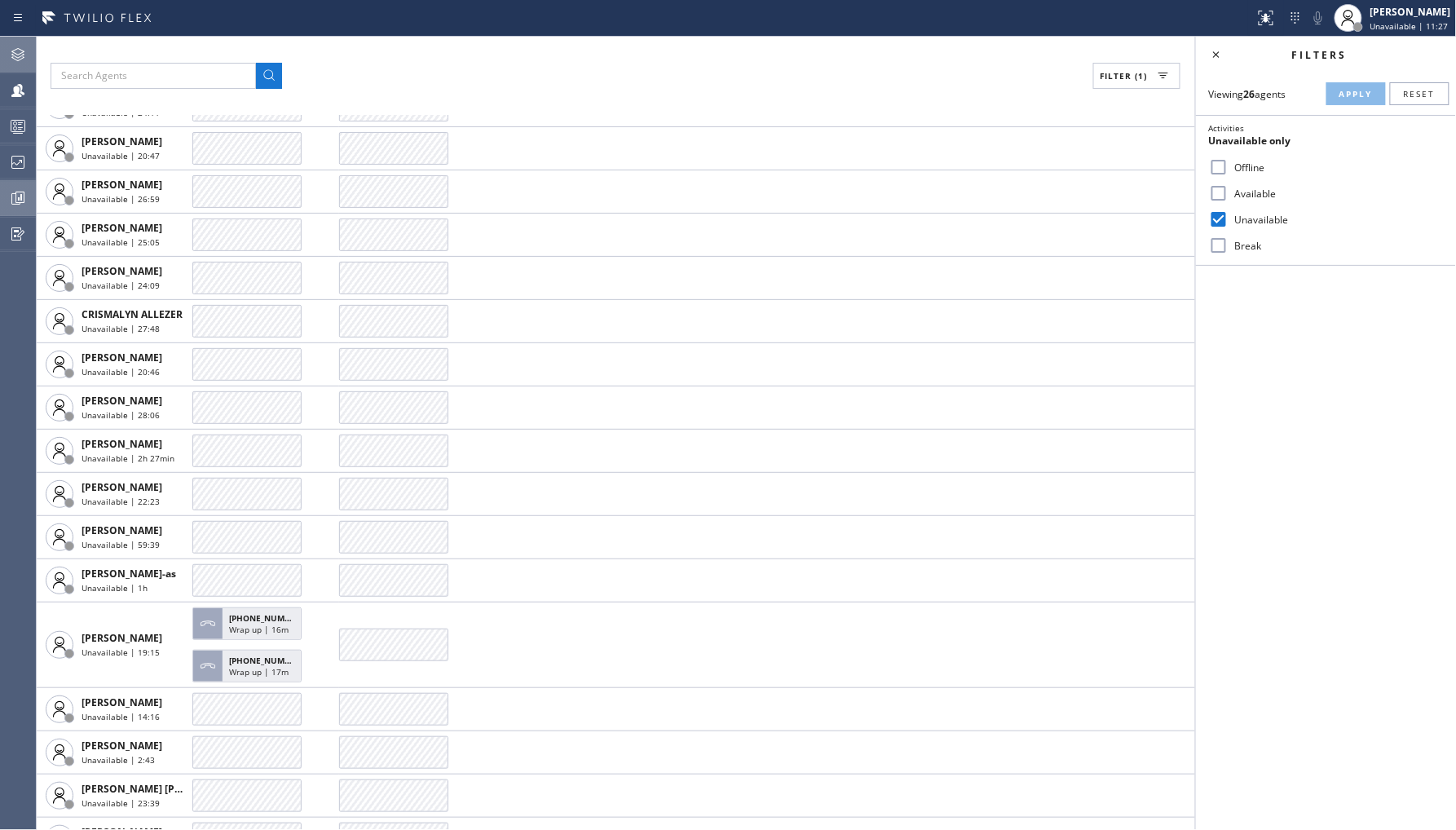
click at [18, 158] on icon at bounding box center [18, 162] width 19 height 19
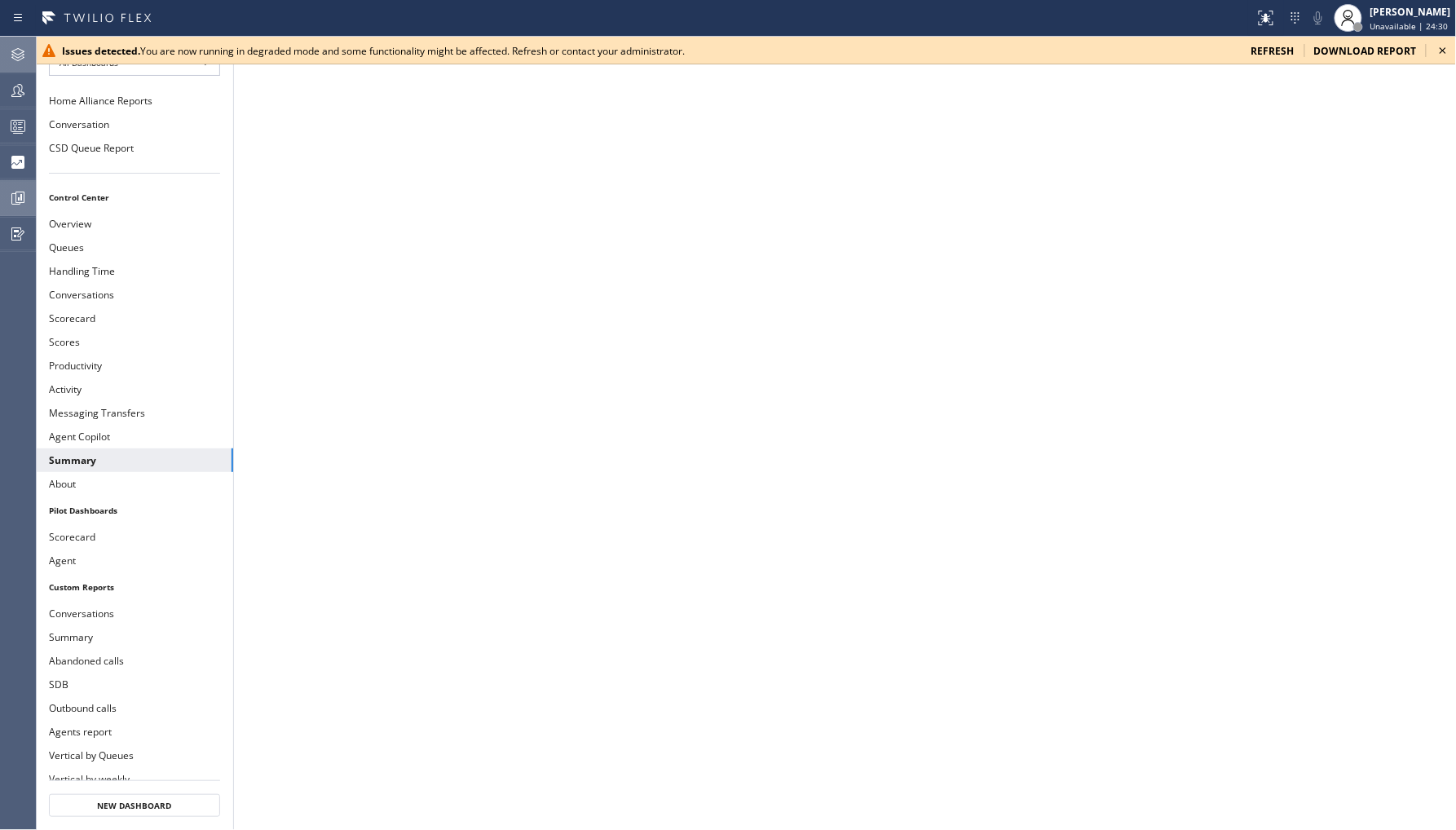
click at [1445, 47] on icon at bounding box center [1443, 50] width 19 height 19
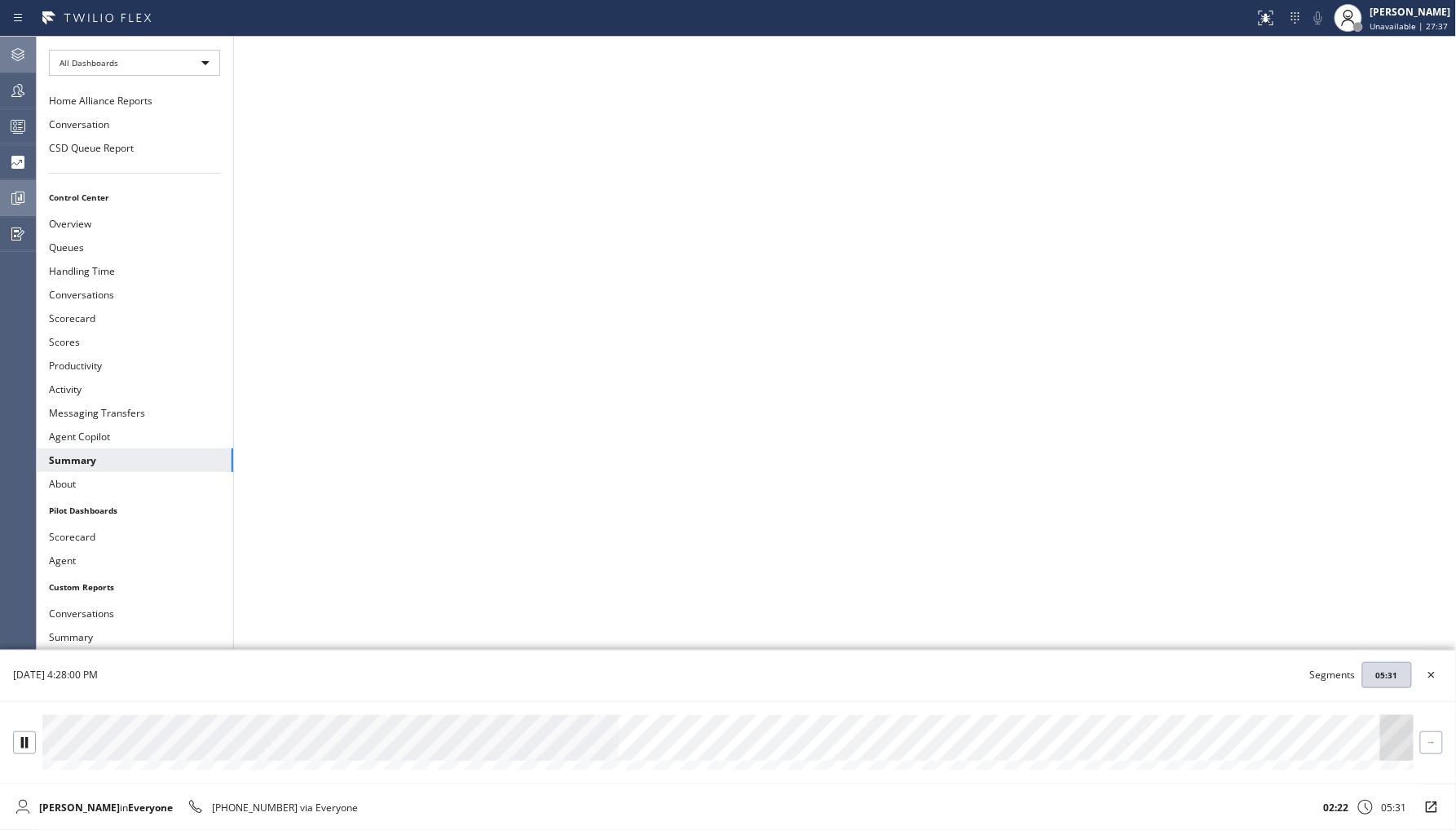
click at [814, 738] on div at bounding box center [728, 738] width 1372 height 46
click at [1326, 746] on div at bounding box center [728, 738] width 1372 height 46
click at [1427, 750] on div at bounding box center [728, 742] width 1456 height 84
drag, startPoint x: 1390, startPoint y: 746, endPoint x: 1403, endPoint y: 746, distance: 13.0
click at [1403, 746] on div at bounding box center [728, 738] width 1372 height 46
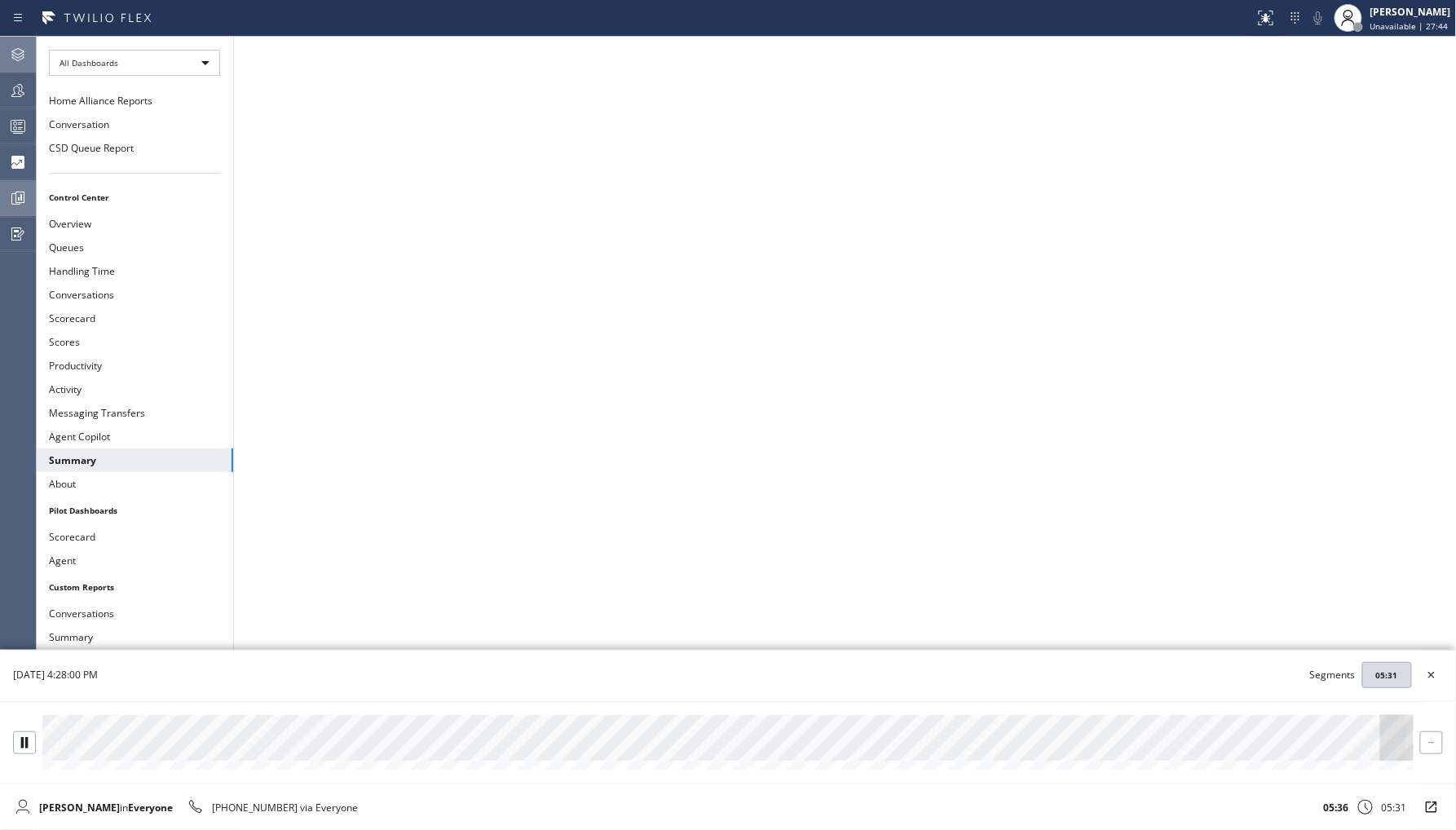
drag, startPoint x: 1395, startPoint y: 744, endPoint x: 1407, endPoint y: 744, distance: 12.0
click at [1407, 744] on div at bounding box center [728, 738] width 1372 height 46
click at [1153, 751] on div at bounding box center [728, 738] width 1372 height 46
click at [911, 745] on div at bounding box center [728, 738] width 1372 height 46
click at [13, 746] on button at bounding box center [25, 742] width 23 height 23
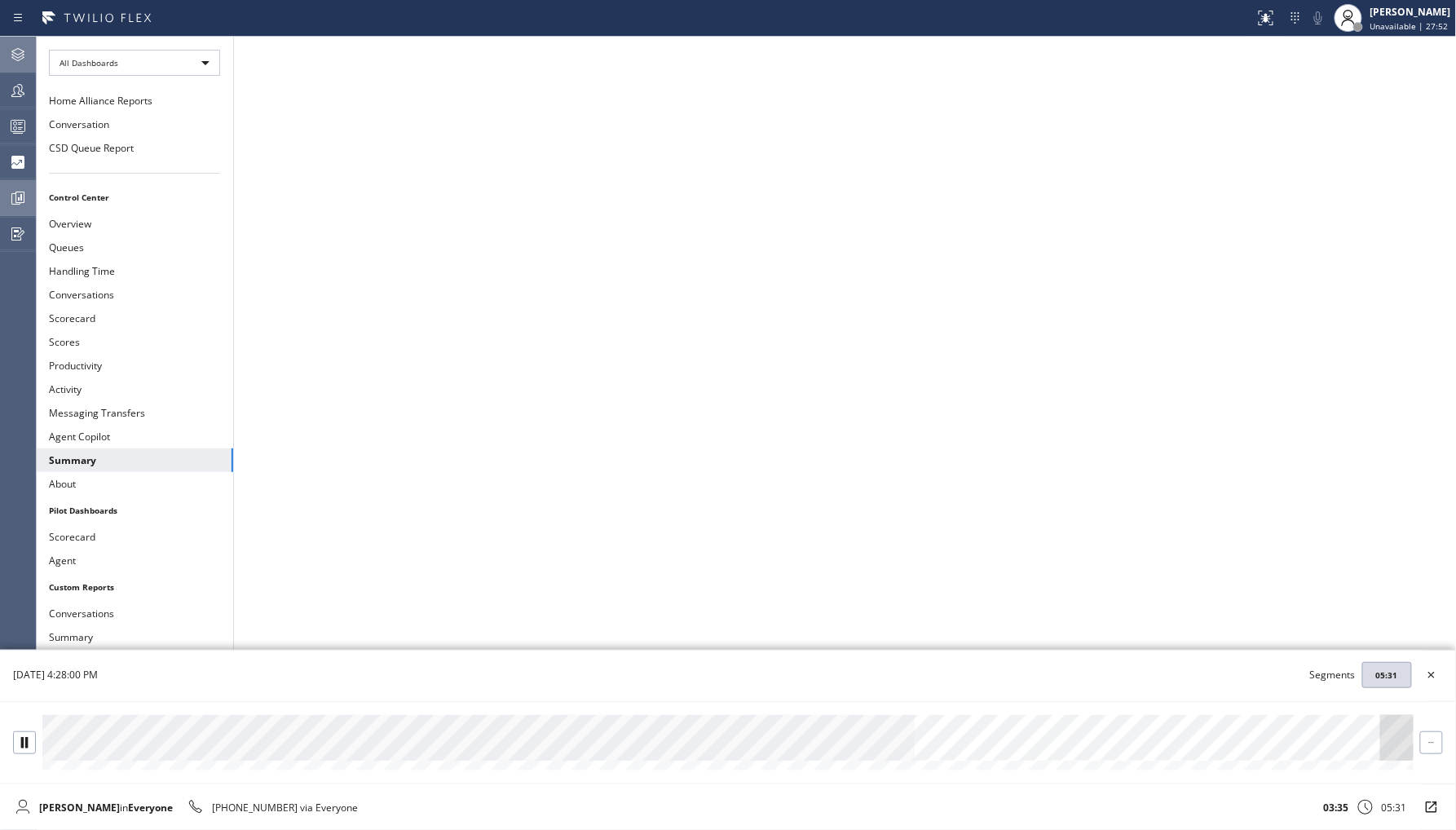
click at [1074, 746] on div at bounding box center [728, 738] width 1372 height 46
click at [1178, 746] on div at bounding box center [728, 738] width 1372 height 46
click at [1240, 745] on div at bounding box center [728, 738] width 1372 height 46
click at [1348, 746] on div at bounding box center [728, 738] width 1372 height 46
click at [1398, 742] on div at bounding box center [728, 738] width 1372 height 46
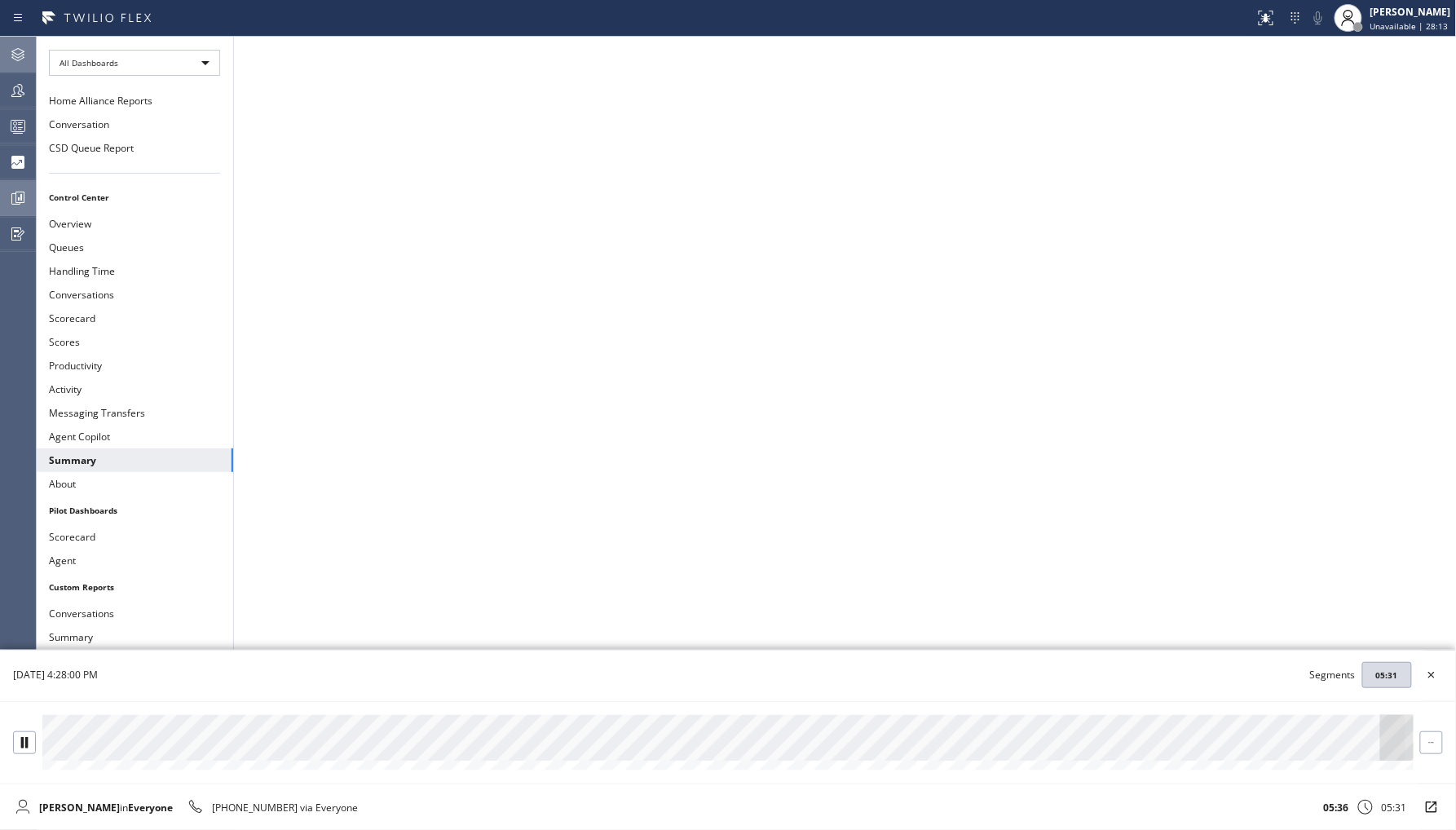
click at [1388, 748] on div at bounding box center [728, 738] width 1372 height 46
click at [1379, 739] on div at bounding box center [728, 738] width 1372 height 46
click at [1372, 745] on div at bounding box center [728, 738] width 1372 height 46
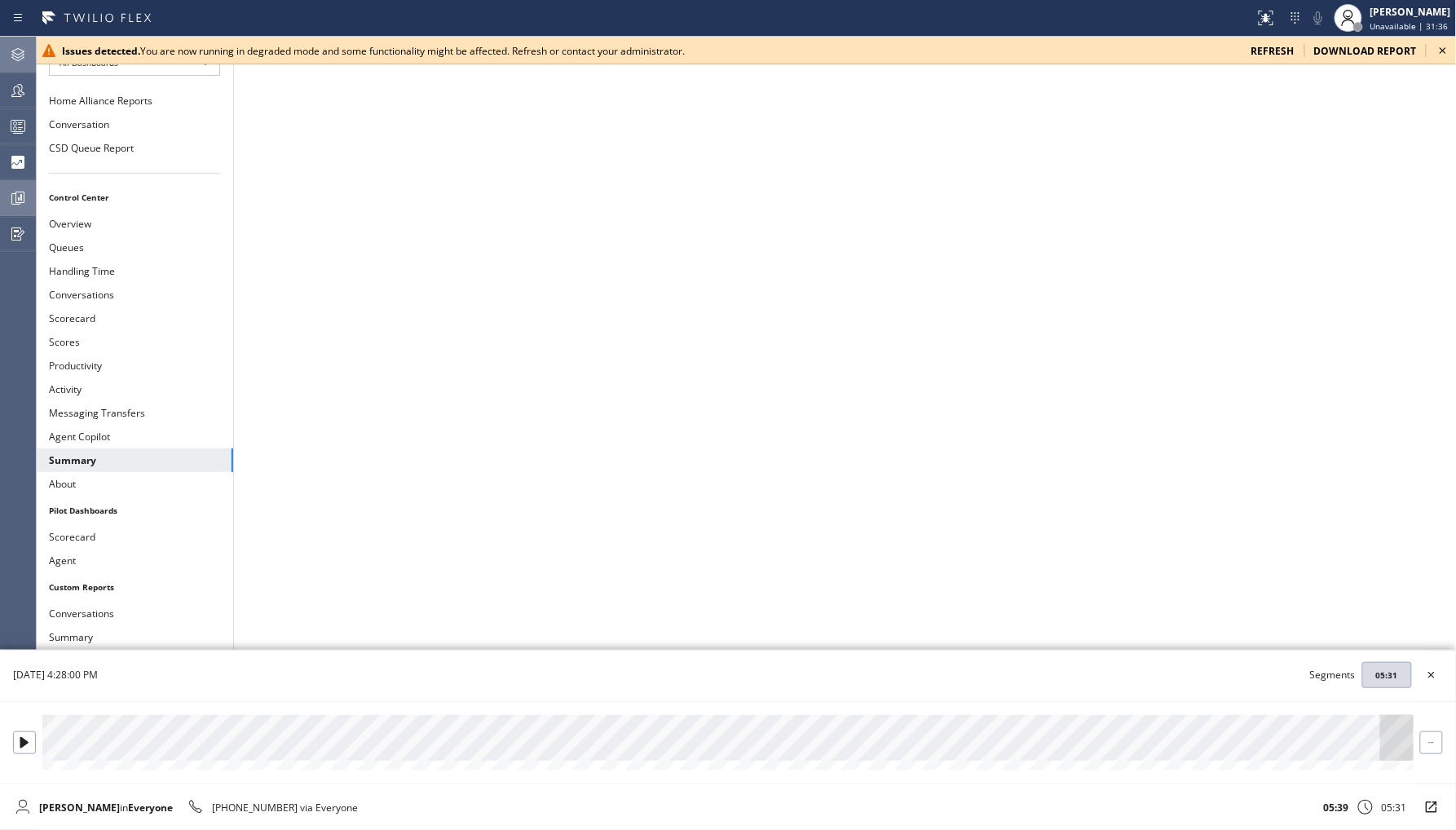
click at [795, 741] on div at bounding box center [728, 738] width 1372 height 46
click at [17, 739] on div at bounding box center [25, 742] width 21 height 11
click at [55, 739] on div at bounding box center [728, 738] width 1372 height 46
click at [122, 755] on div at bounding box center [728, 738] width 1372 height 46
click at [168, 743] on div at bounding box center [728, 738] width 1372 height 46
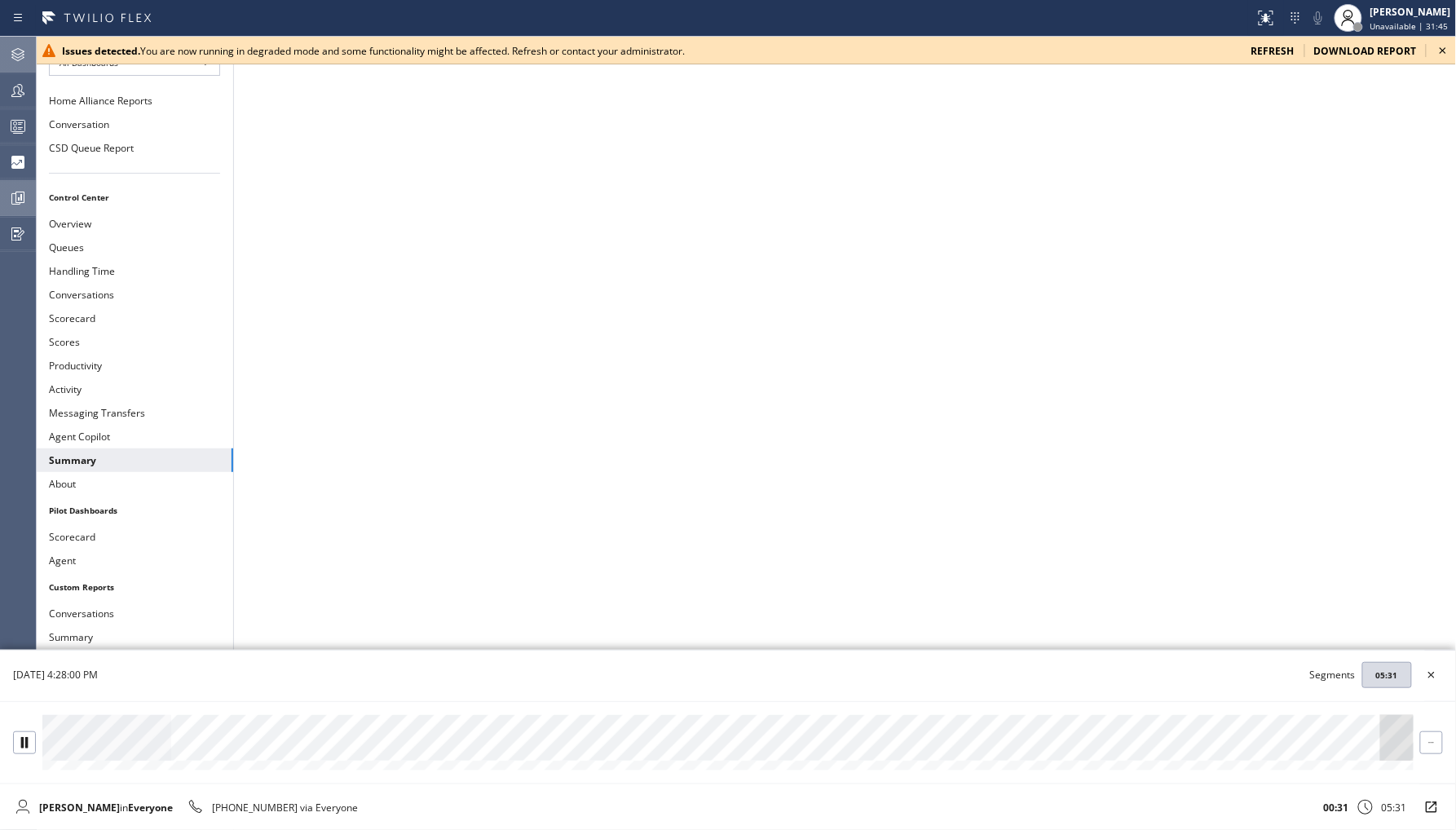
click at [150, 743] on div at bounding box center [728, 738] width 1372 height 46
click at [26, 739] on icon at bounding box center [24, 742] width 6 height 11
click at [1432, 745] on icon at bounding box center [1431, 742] width 11 height 11
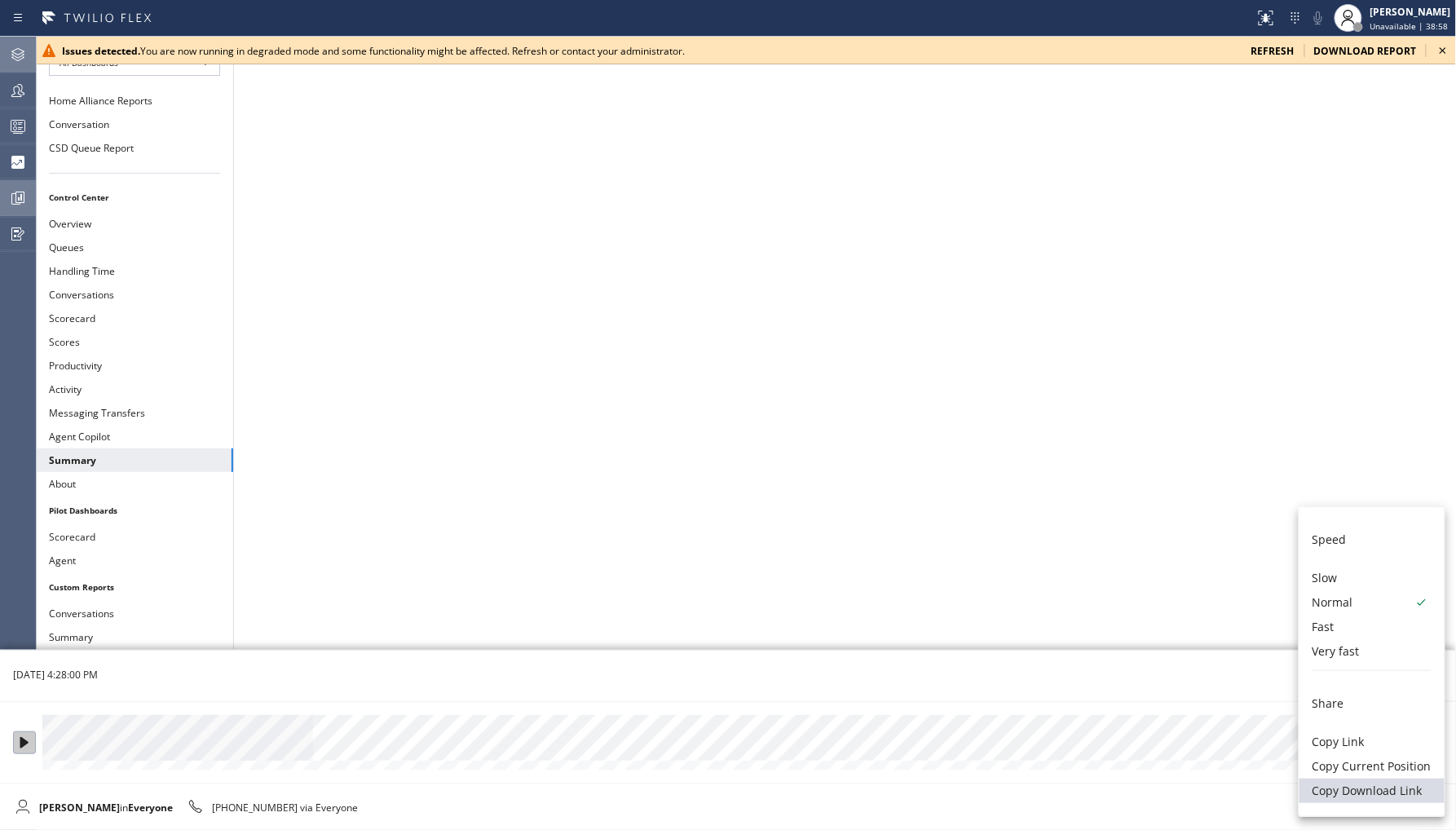
click at [1398, 783] on li "Copy Download Link" at bounding box center [1372, 790] width 145 height 25
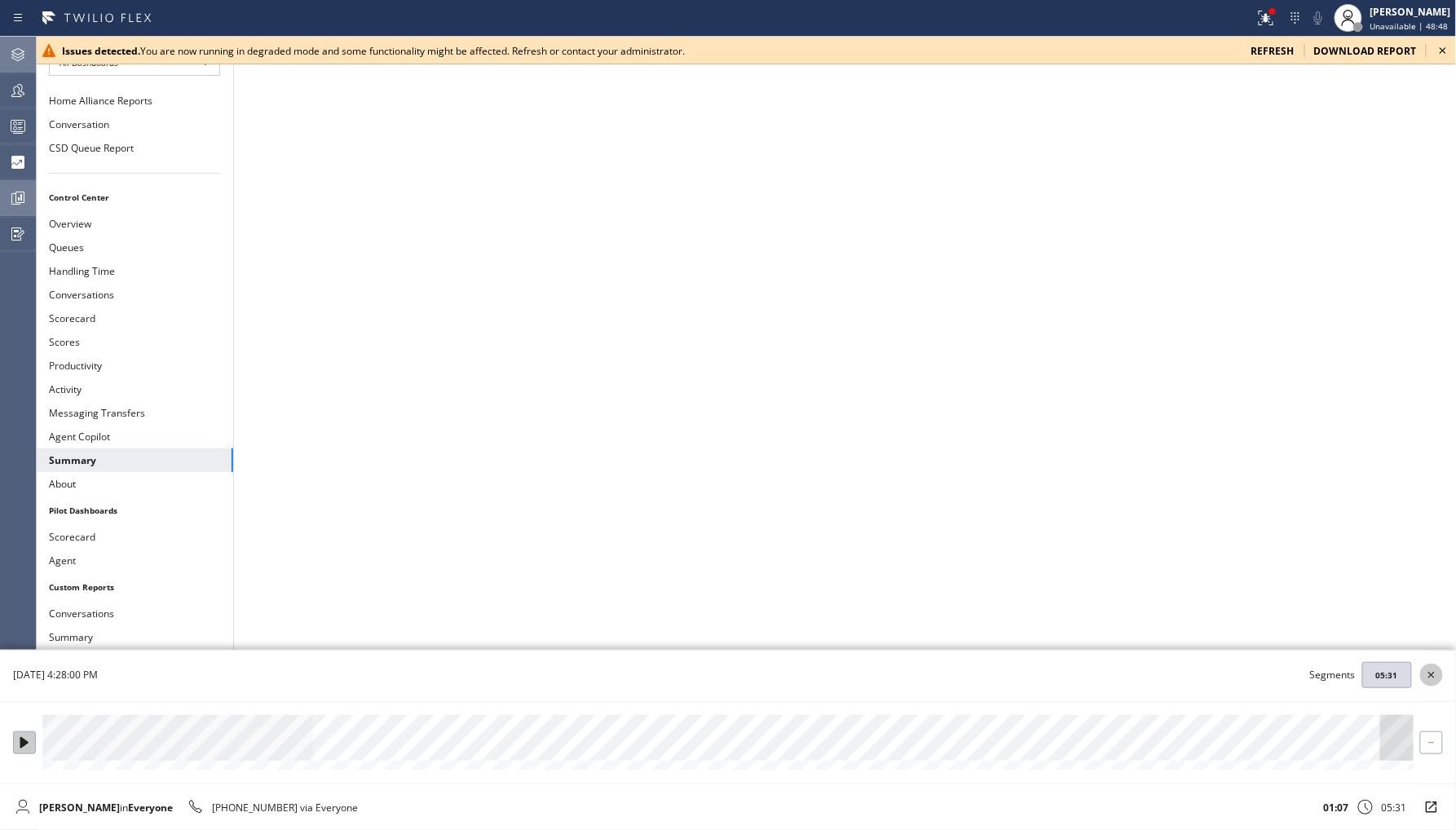
click at [1438, 666] on icon at bounding box center [1431, 674] width 19 height 19
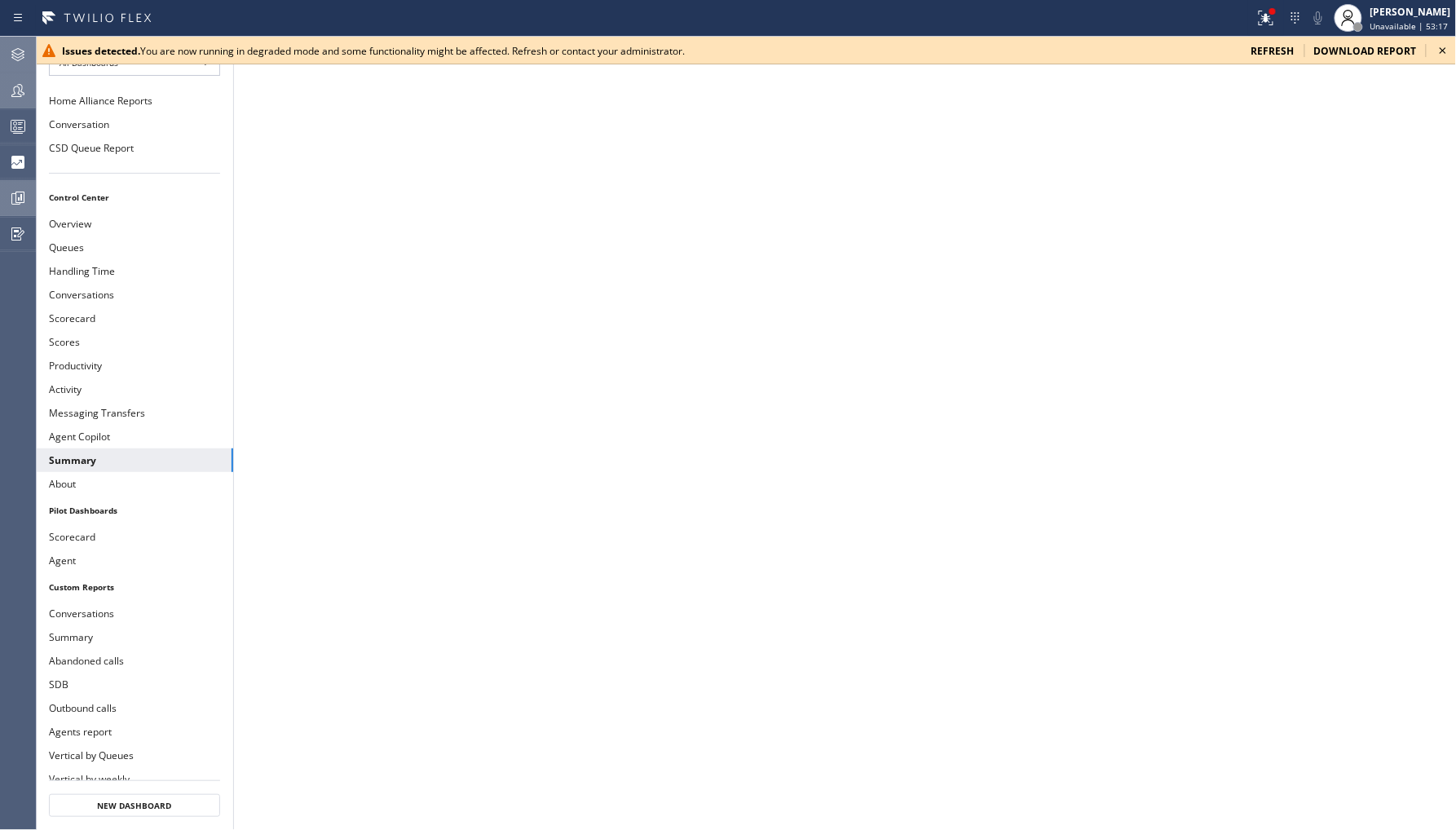
click at [15, 95] on icon at bounding box center [18, 91] width 19 height 19
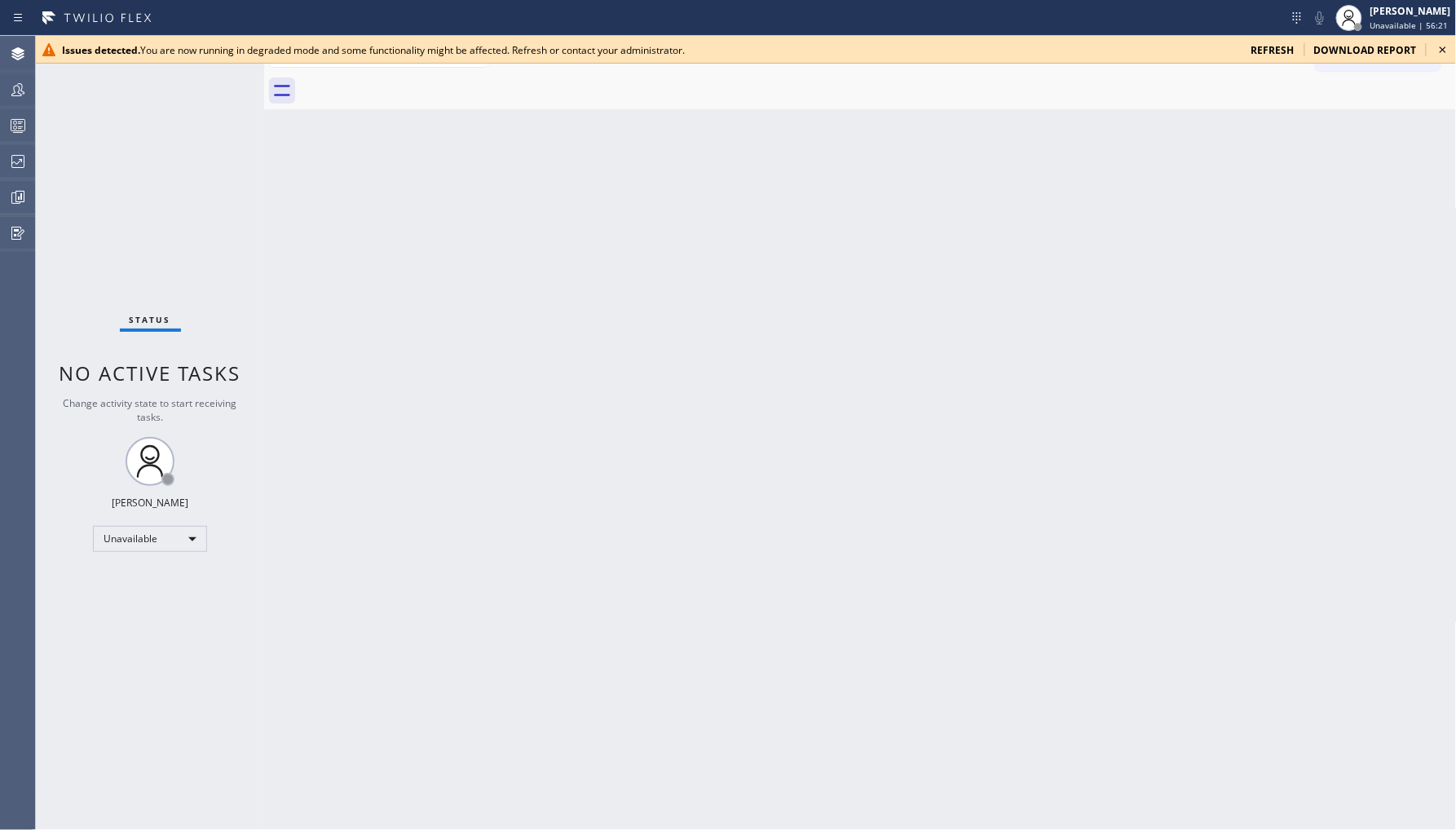
click at [1442, 49] on icon at bounding box center [1443, 49] width 6 height 6
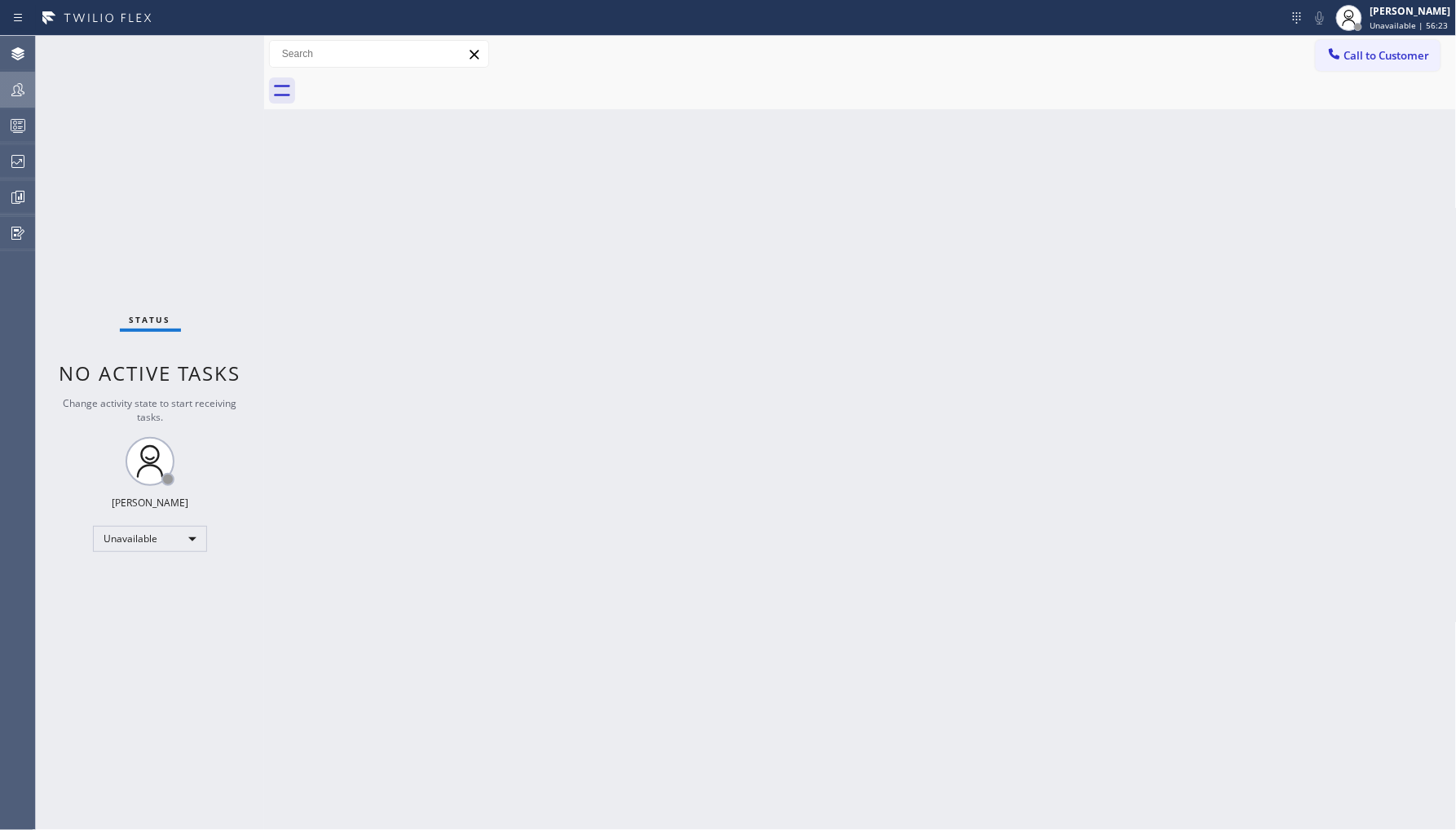
click at [14, 88] on icon at bounding box center [18, 90] width 19 height 19
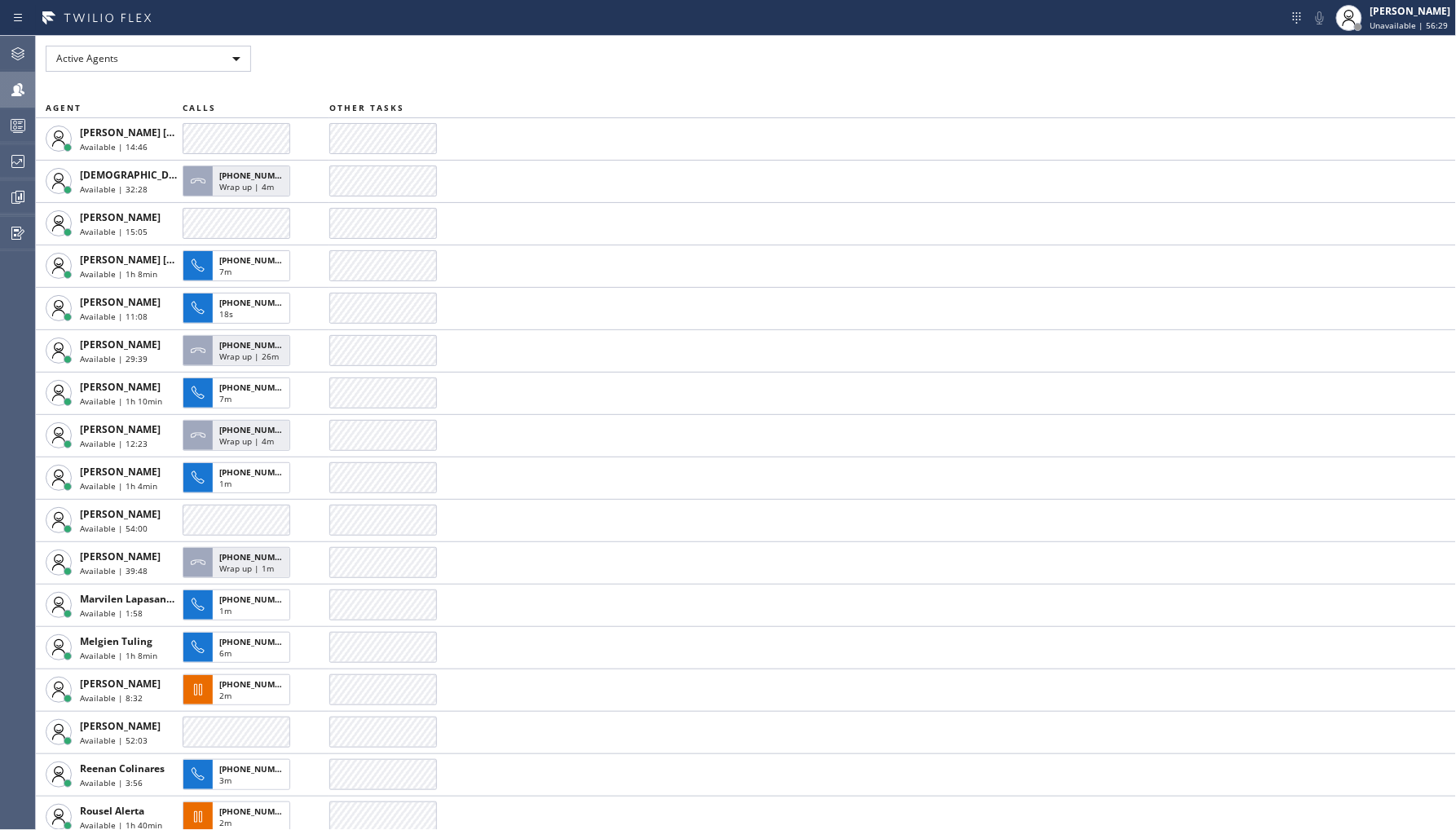
click at [20, 96] on icon at bounding box center [18, 90] width 19 height 19
